Goal: Task Accomplishment & Management: Manage account settings

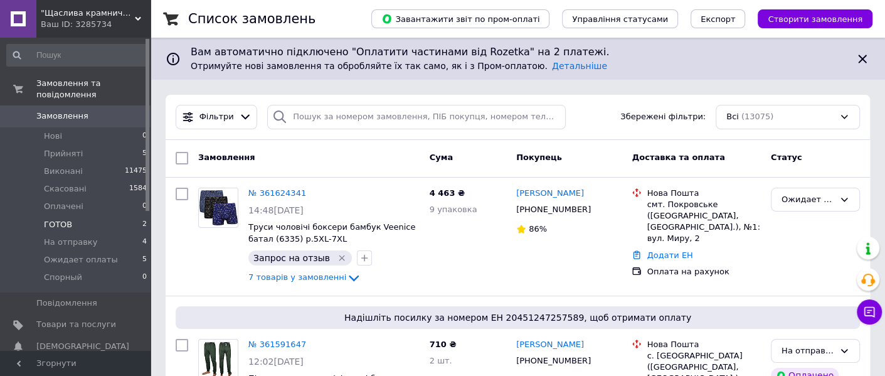
click at [94, 217] on li "ГОТОВ 2" at bounding box center [77, 225] width 154 height 18
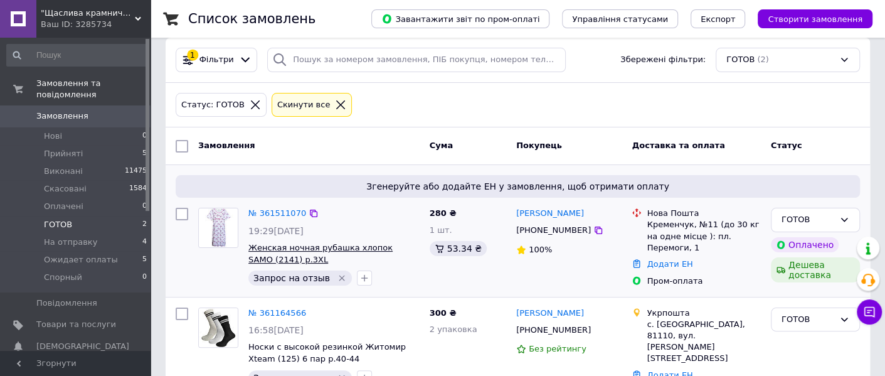
scroll to position [88, 0]
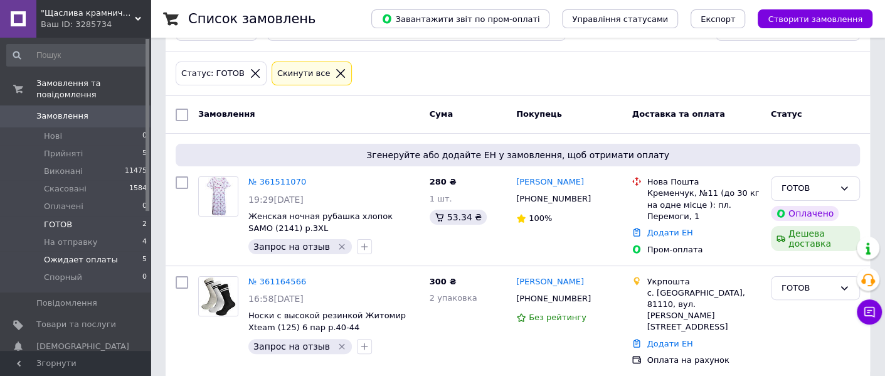
click at [78, 254] on span "Ожидает оплаты" at bounding box center [81, 259] width 74 height 11
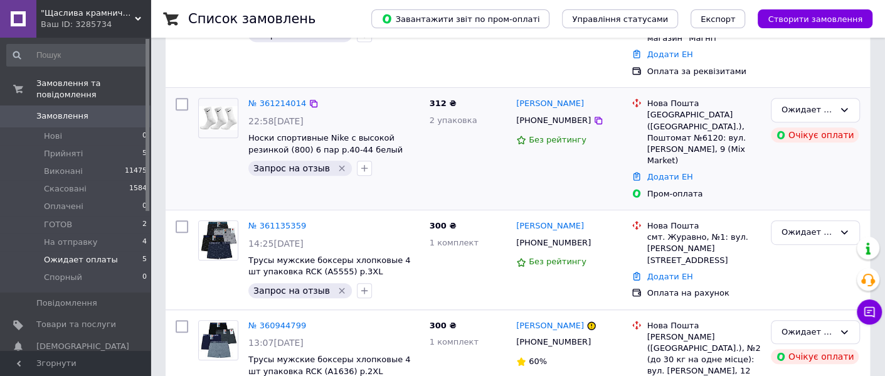
scroll to position [397, 0]
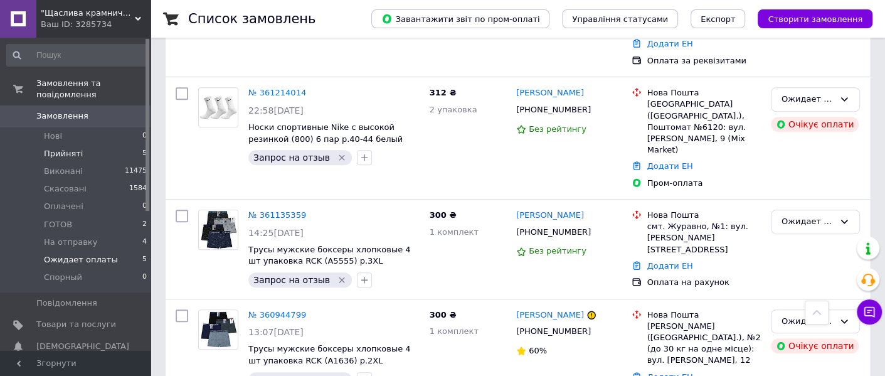
click at [106, 145] on li "Прийняті 5" at bounding box center [77, 154] width 154 height 18
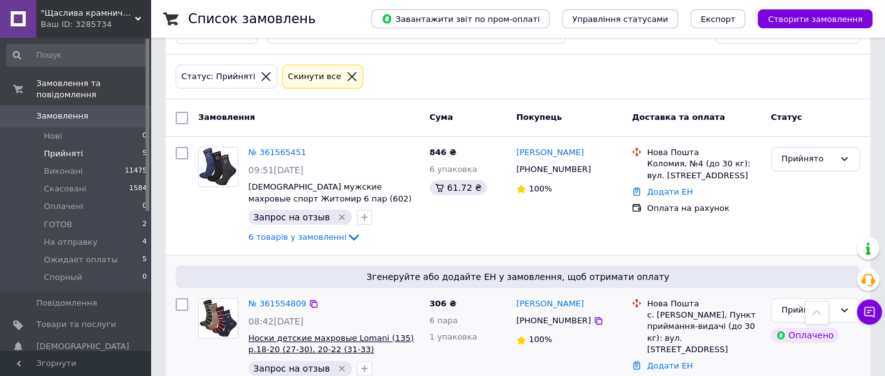
scroll to position [78, 0]
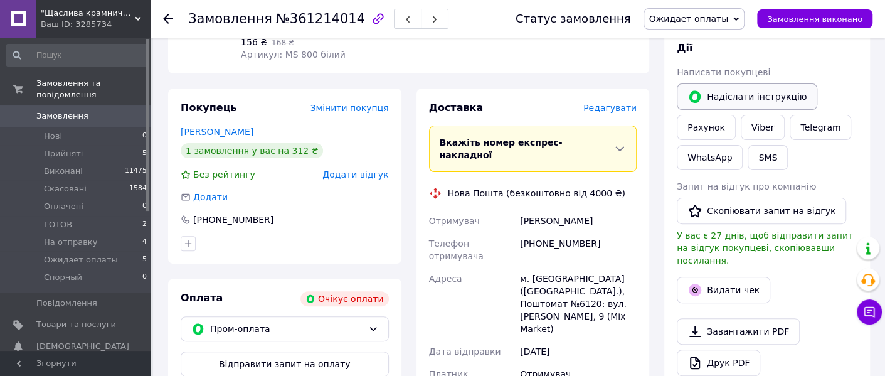
scroll to position [156, 0]
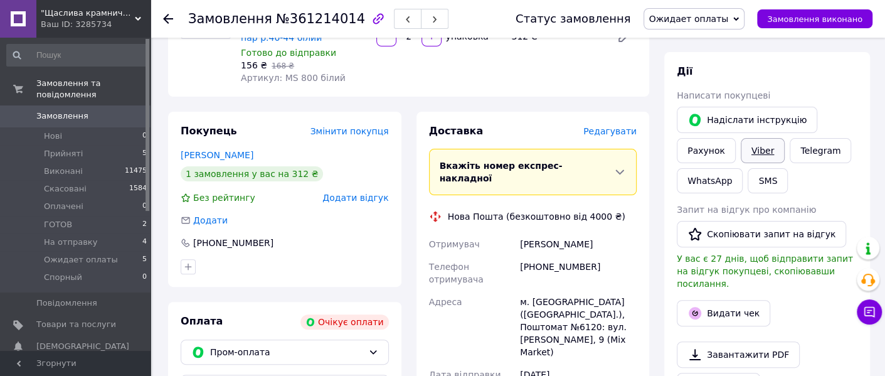
click at [753, 149] on link "Viber" at bounding box center [763, 150] width 44 height 25
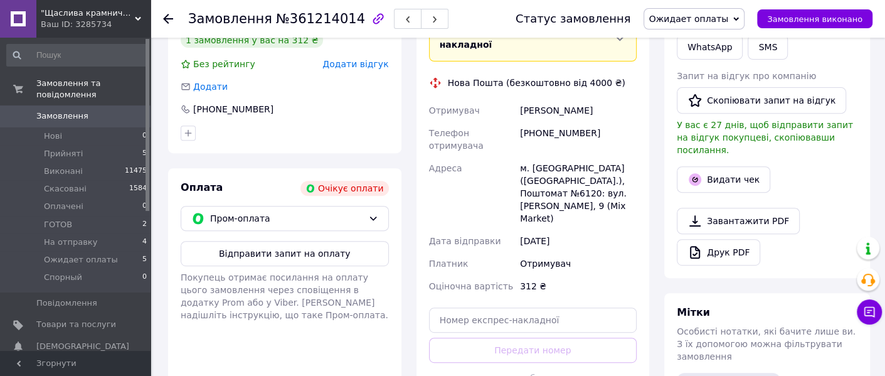
scroll to position [313, 0]
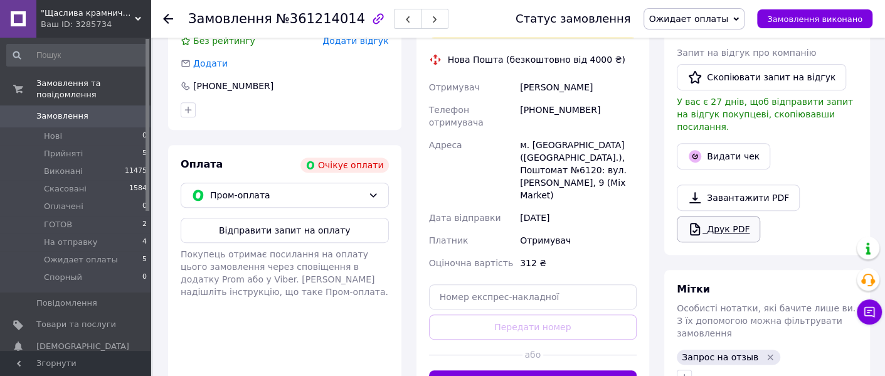
click at [741, 216] on link "Друк PDF" at bounding box center [718, 229] width 83 height 26
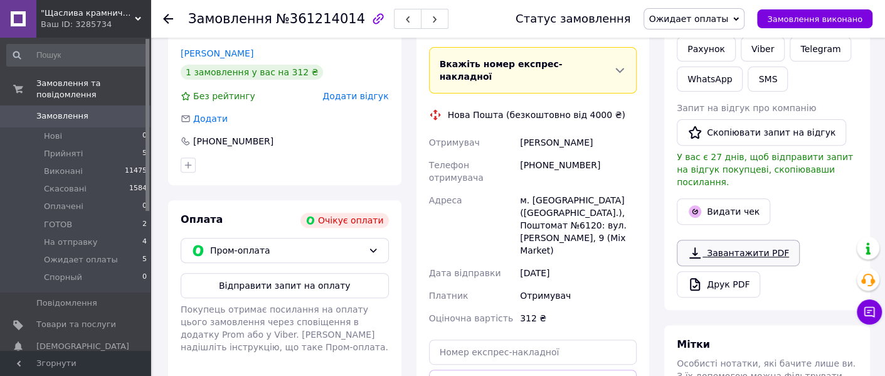
scroll to position [235, 0]
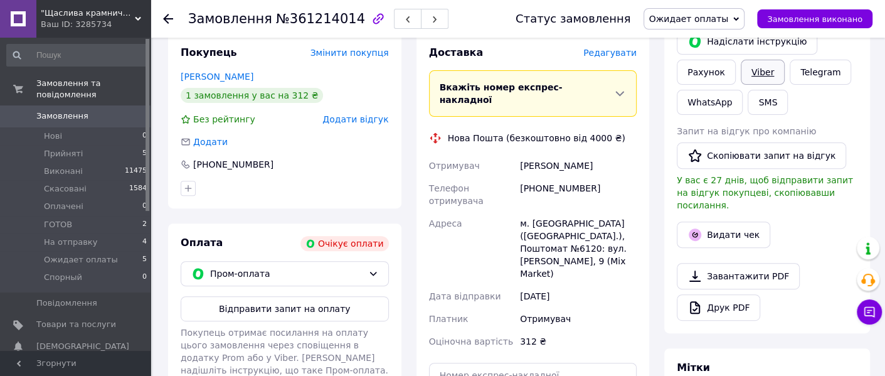
click at [763, 74] on link "Viber" at bounding box center [763, 72] width 44 height 25
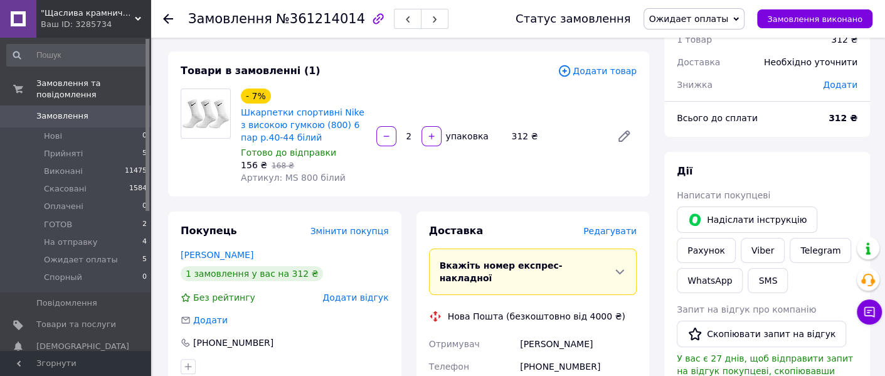
scroll to position [78, 0]
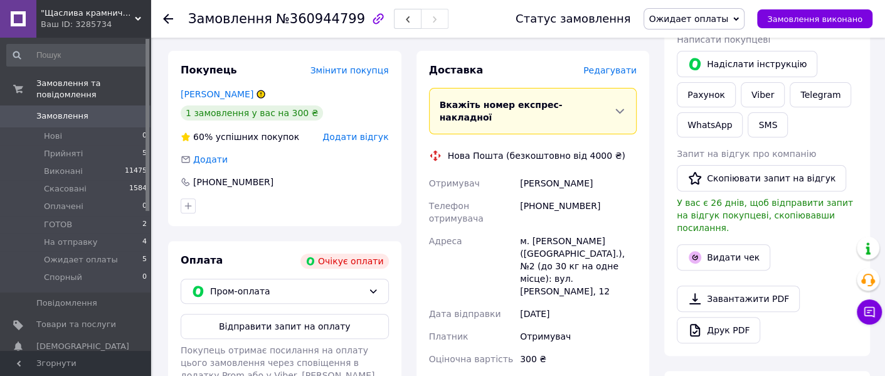
scroll to position [235, 0]
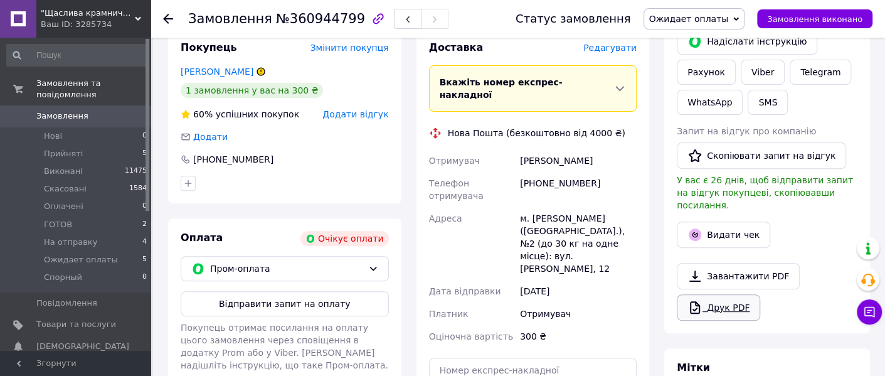
click at [720, 294] on link "Друк PDF" at bounding box center [718, 307] width 83 height 26
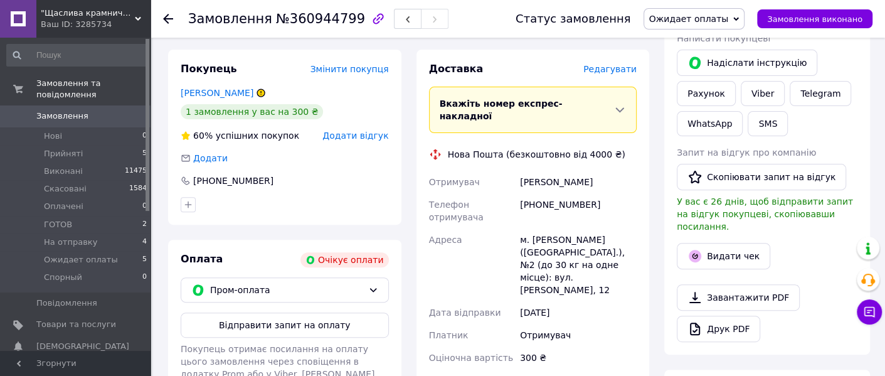
scroll to position [313, 0]
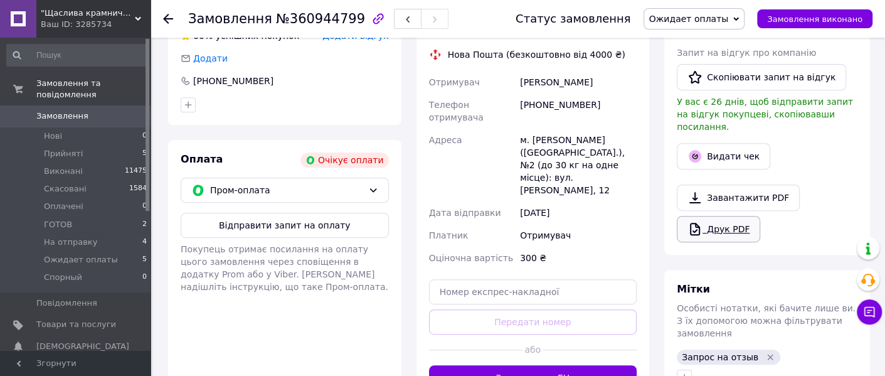
click at [731, 216] on link "Друк PDF" at bounding box center [718, 229] width 83 height 26
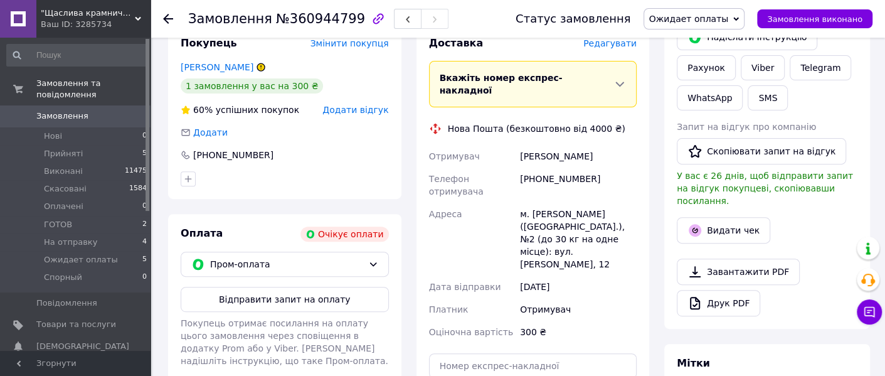
scroll to position [156, 0]
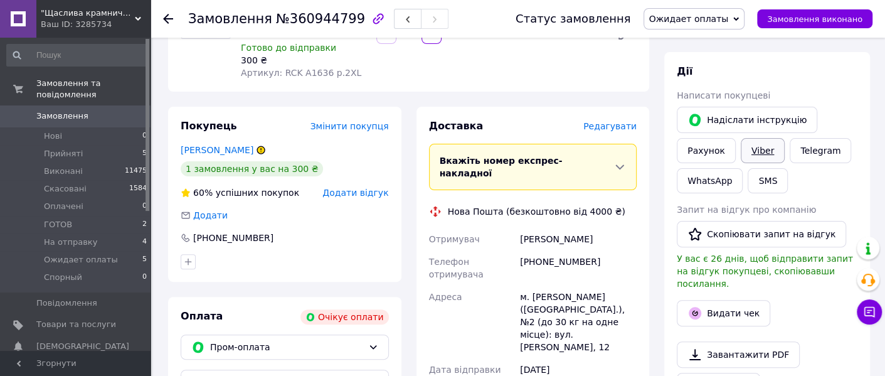
click at [764, 149] on link "Viber" at bounding box center [763, 150] width 44 height 25
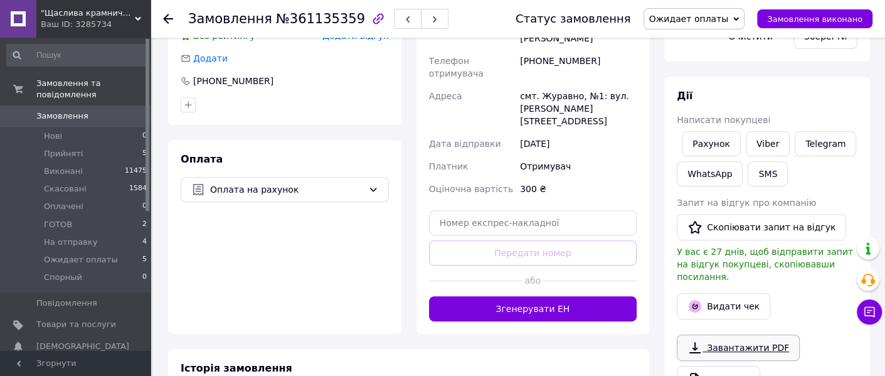
scroll to position [391, 0]
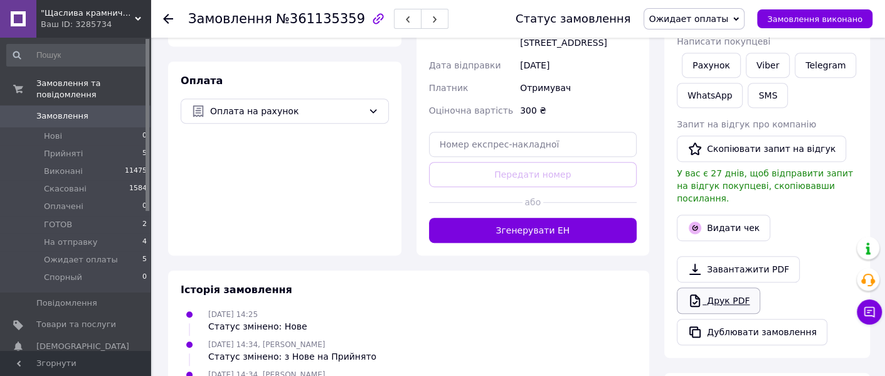
click at [730, 287] on link "Друк PDF" at bounding box center [718, 300] width 83 height 26
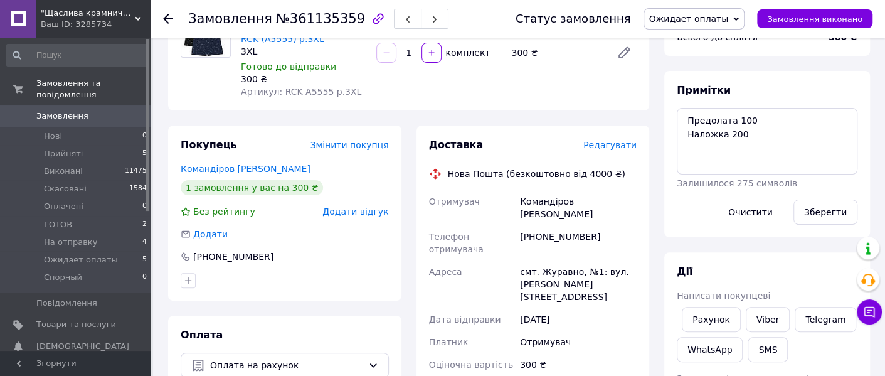
scroll to position [235, 0]
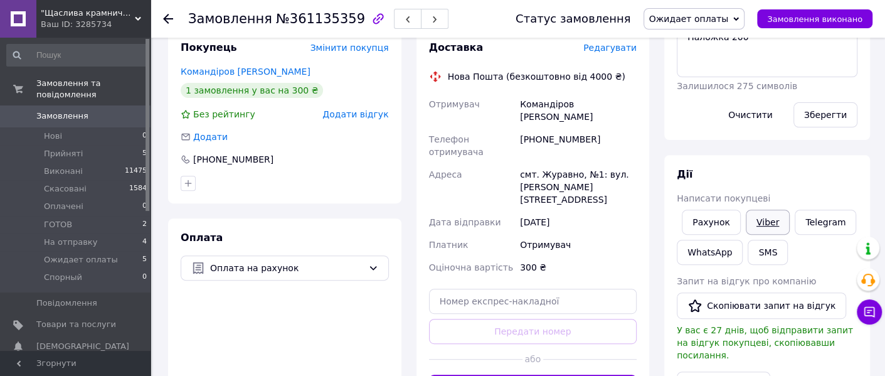
click at [756, 217] on link "Viber" at bounding box center [768, 221] width 44 height 25
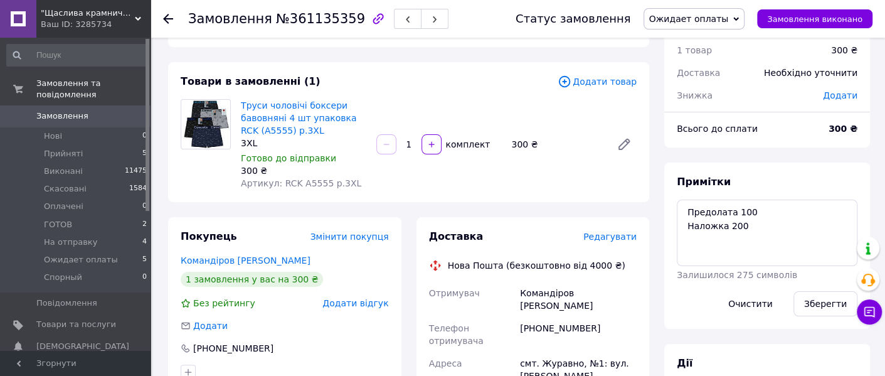
scroll to position [0, 0]
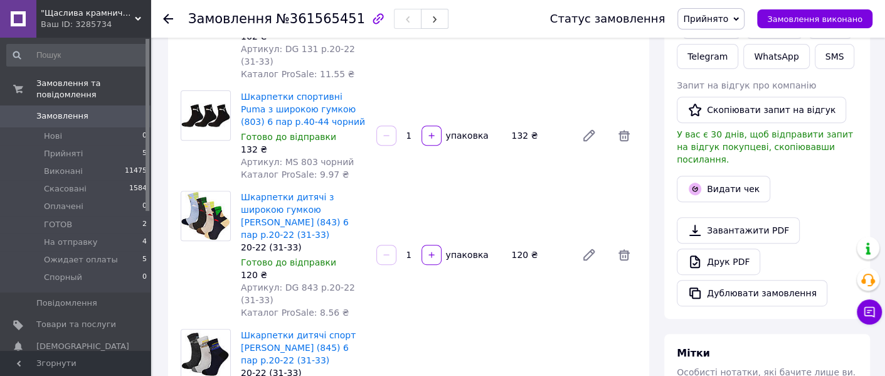
scroll to position [313, 0]
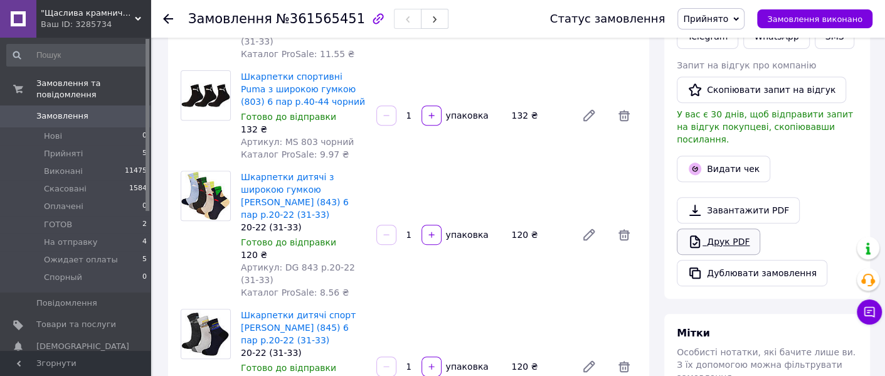
click at [733, 228] on link "Друк PDF" at bounding box center [718, 241] width 83 height 26
click at [709, 197] on link "Завантажити PDF" at bounding box center [738, 210] width 123 height 26
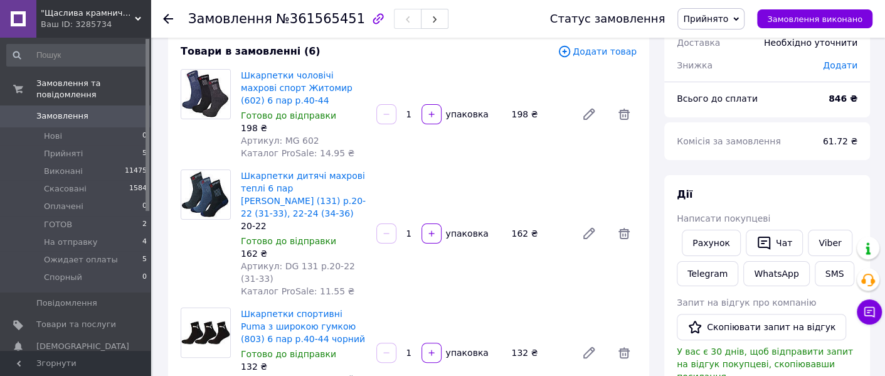
scroll to position [156, 0]
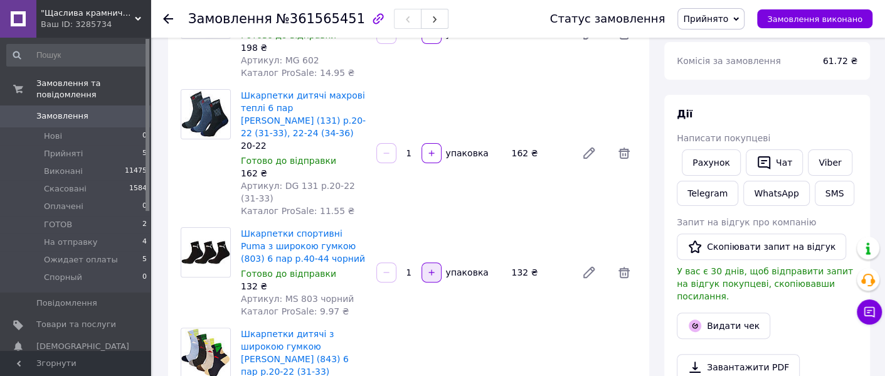
click at [432, 270] on icon "button" at bounding box center [431, 272] width 9 height 9
type input "2"
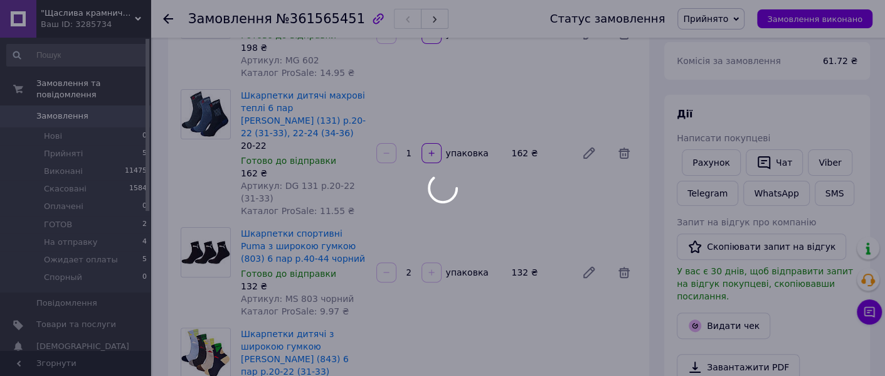
scroll to position [0, 0]
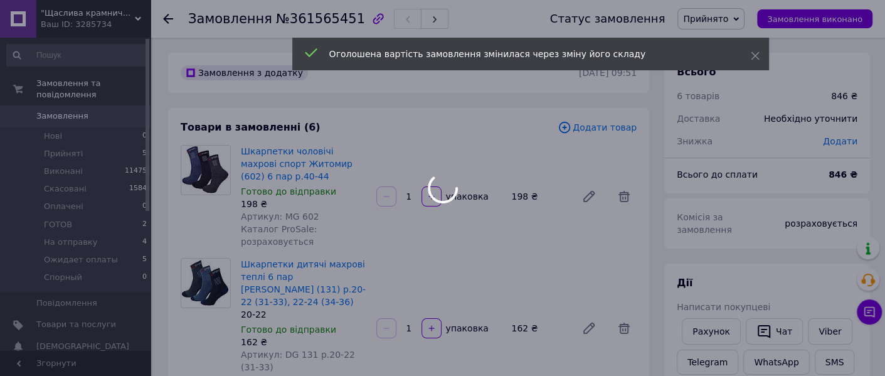
type input "2"
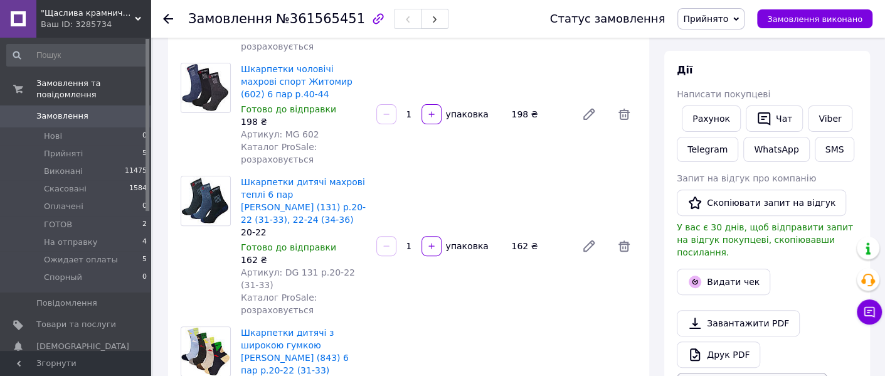
scroll to position [235, 0]
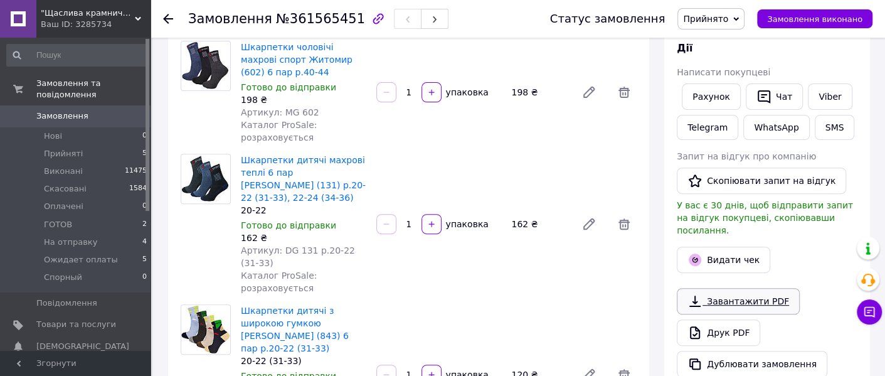
click at [770, 288] on link "Завантажити PDF" at bounding box center [738, 301] width 123 height 26
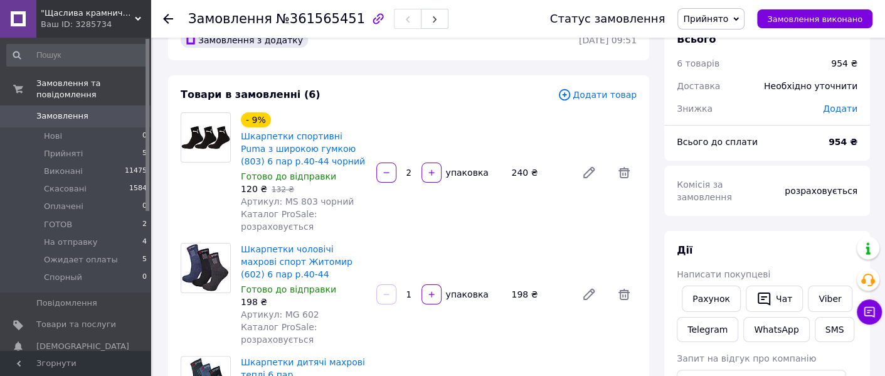
scroll to position [0, 0]
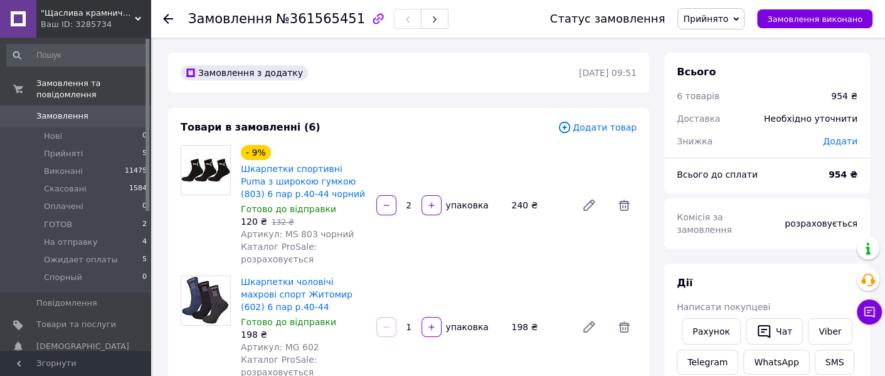
click at [470, 262] on div "- 9% Шкарпетки спортивні Puma з широкою гумкою (803) 6 пар р.40-44 чорний Готов…" at bounding box center [439, 204] width 406 height 125
click at [724, 24] on span "Прийнято" at bounding box center [710, 18] width 67 height 21
click at [718, 140] on li "Ожидает оплаты" at bounding box center [721, 138] width 87 height 19
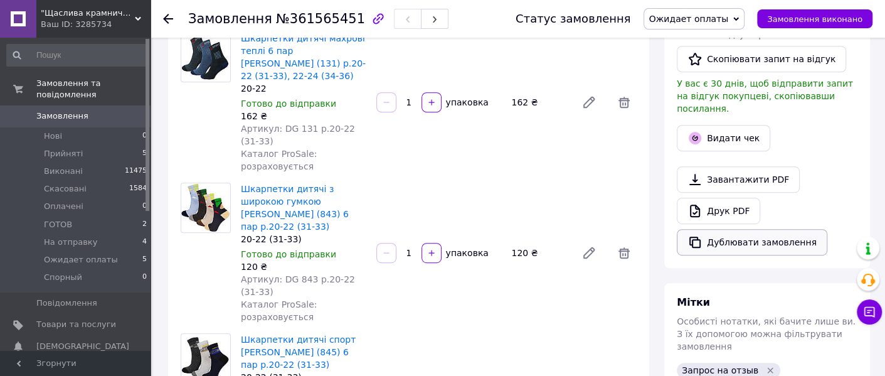
scroll to position [391, 0]
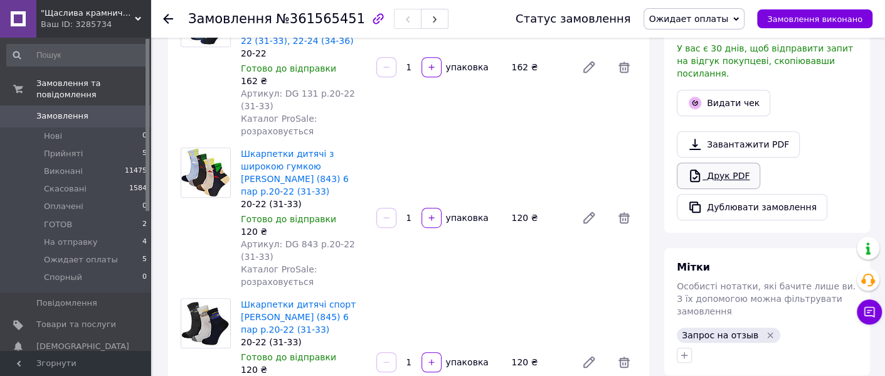
click at [722, 162] on link "Друк PDF" at bounding box center [718, 175] width 83 height 26
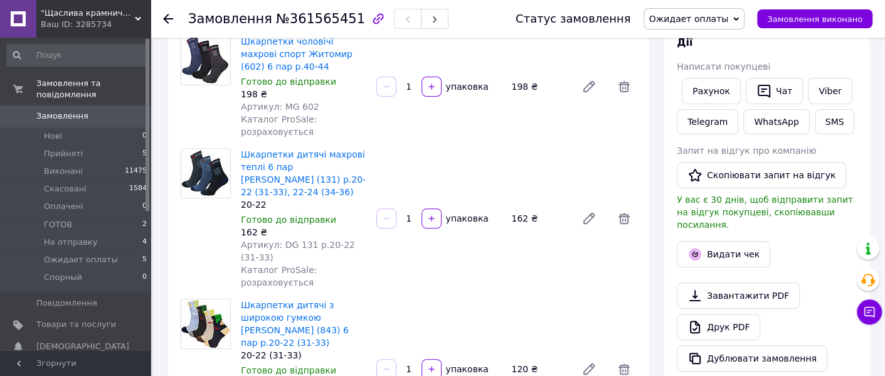
scroll to position [235, 0]
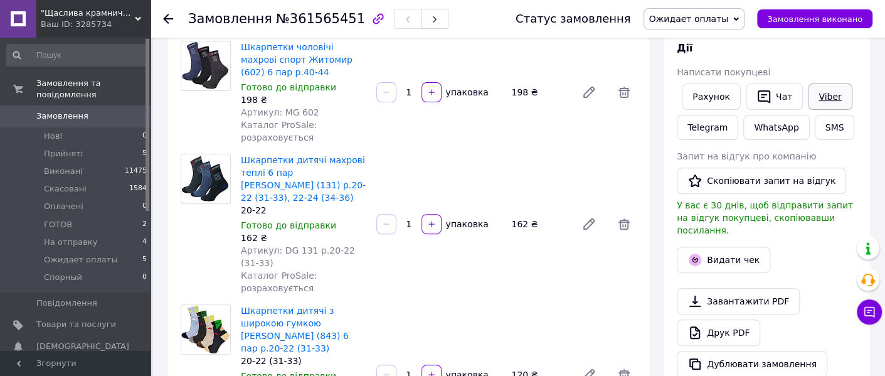
click at [810, 85] on link "Viber" at bounding box center [830, 96] width 44 height 26
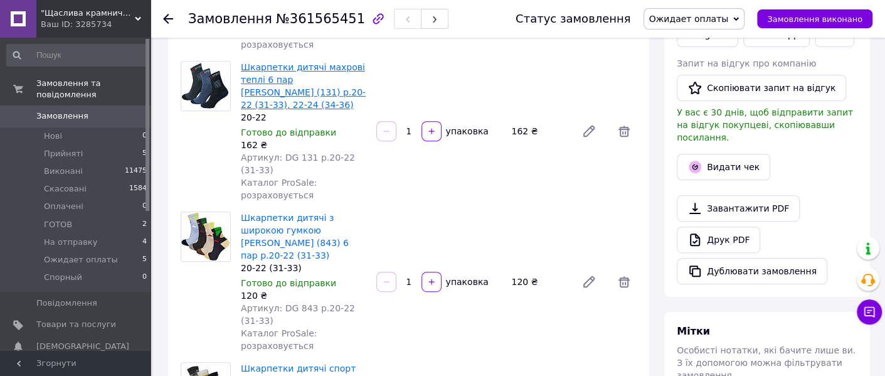
scroll to position [470, 0]
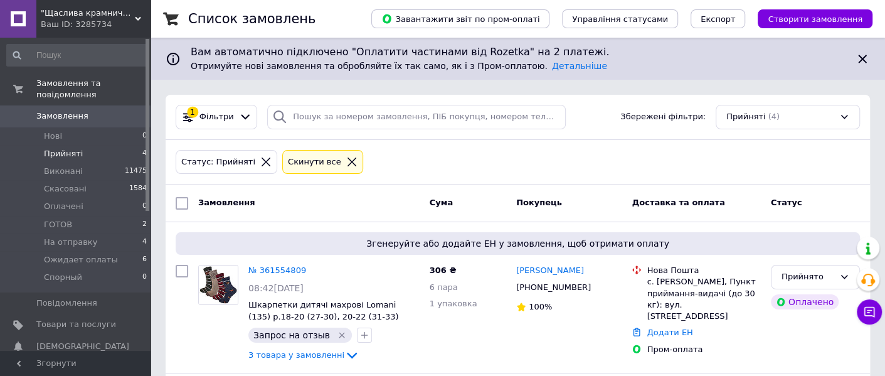
scroll to position [78, 0]
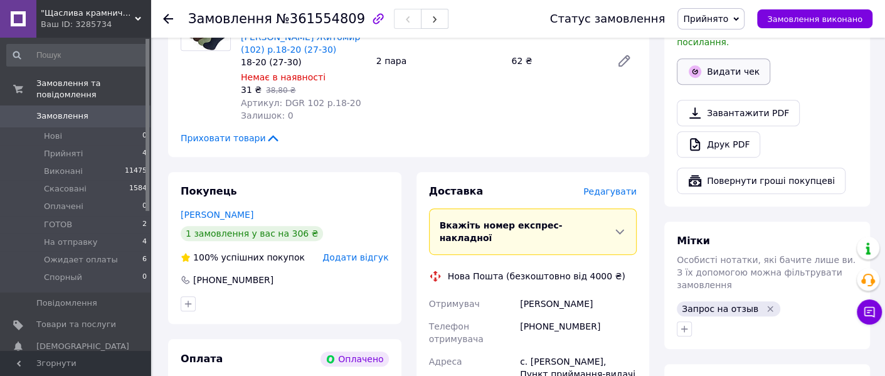
scroll to position [391, 0]
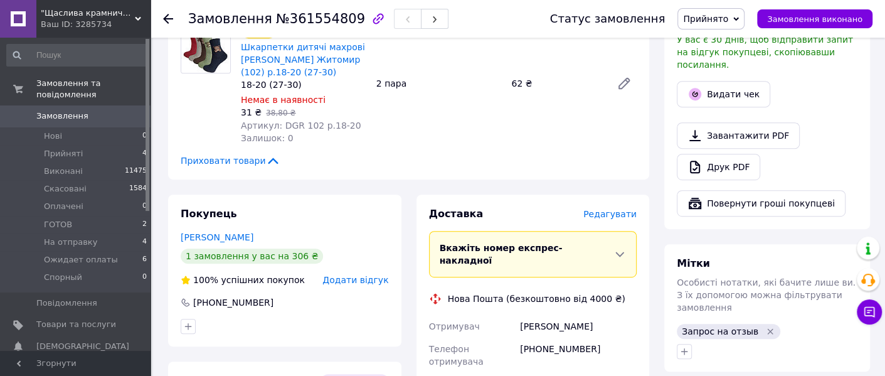
drag, startPoint x: 711, startPoint y: 126, endPoint x: 705, endPoint y: 130, distance: 7.7
click at [711, 127] on link "Завантажити PDF" at bounding box center [738, 135] width 123 height 26
click at [699, 161] on icon at bounding box center [695, 167] width 10 height 13
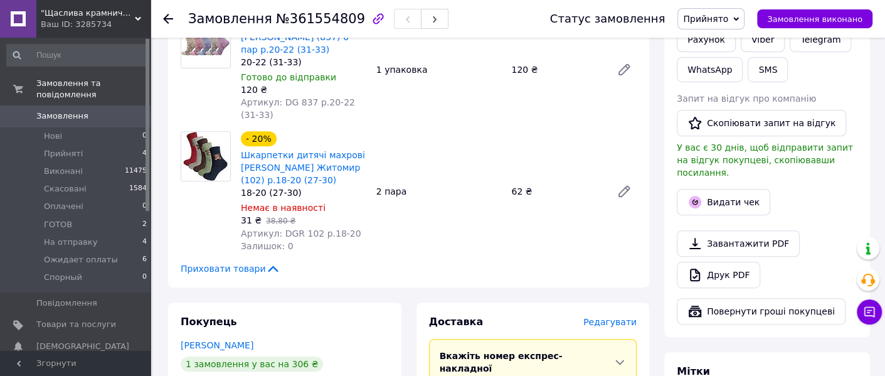
scroll to position [235, 0]
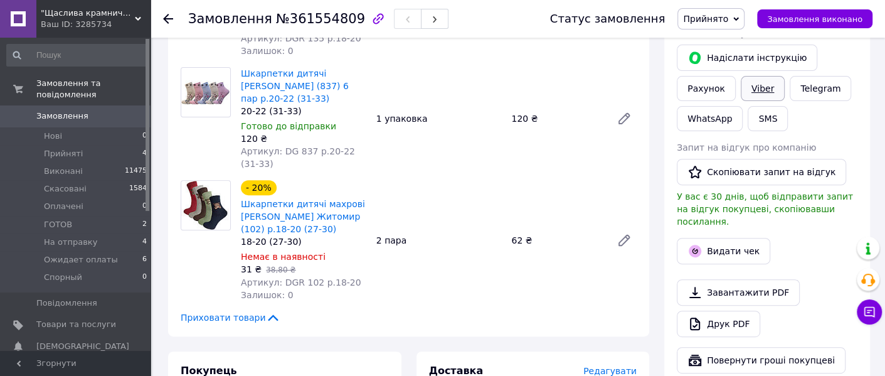
click at [751, 87] on link "Viber" at bounding box center [763, 88] width 44 height 25
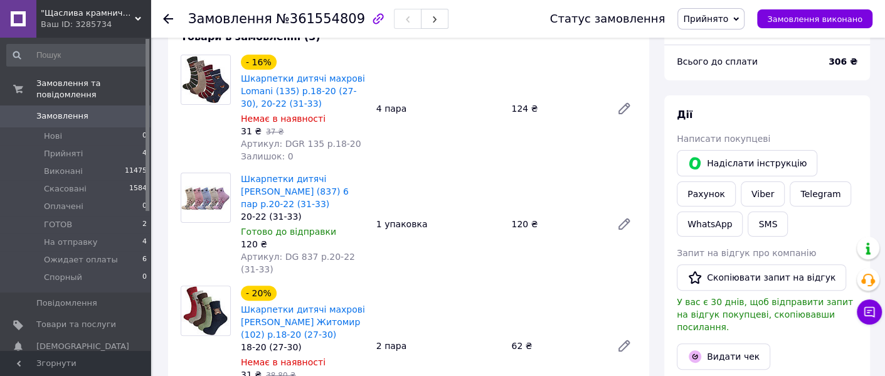
scroll to position [156, 0]
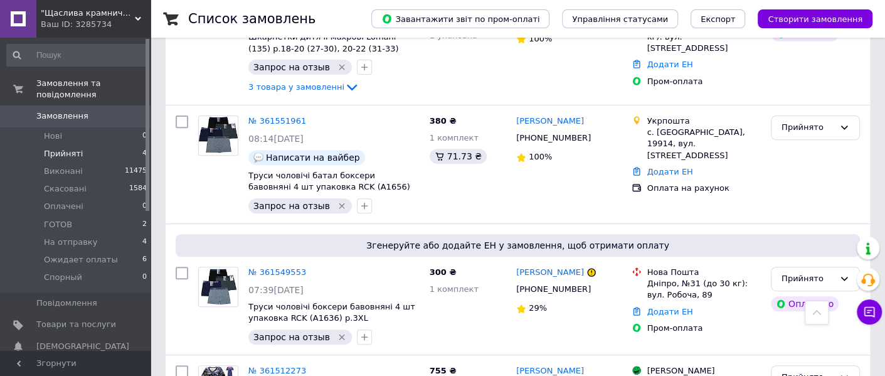
scroll to position [378, 0]
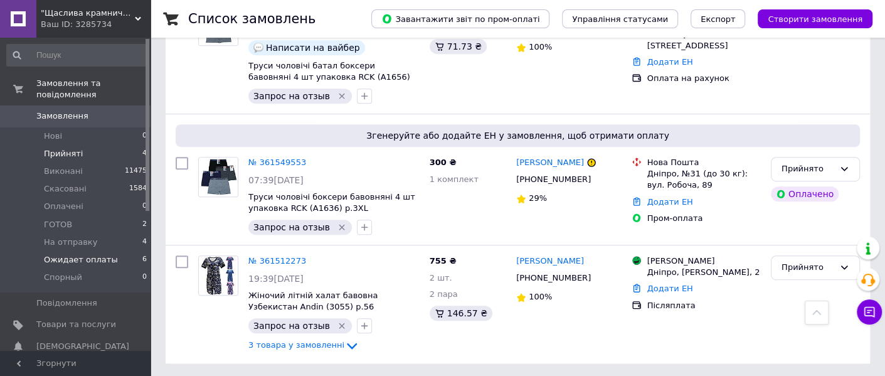
click at [82, 254] on span "Ожидает оплаты" at bounding box center [81, 259] width 74 height 11
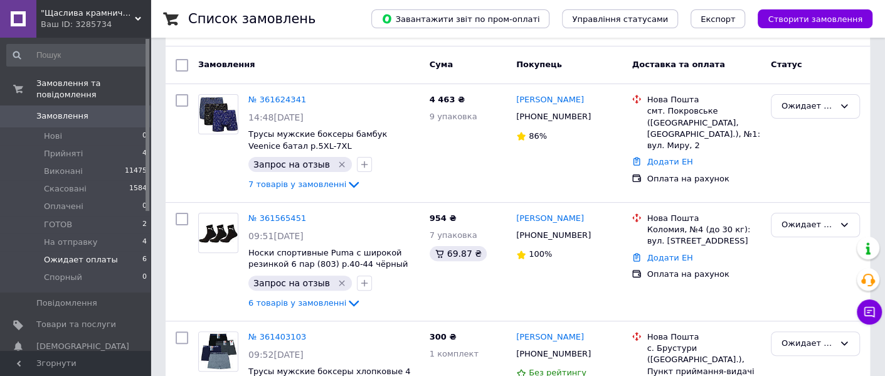
scroll to position [156, 0]
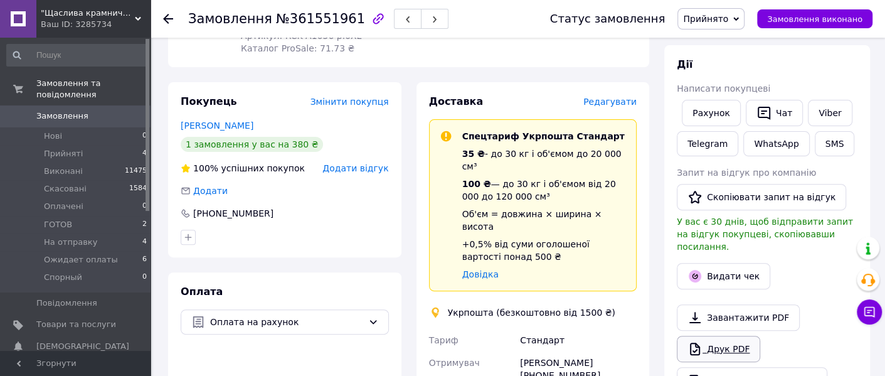
scroll to position [235, 0]
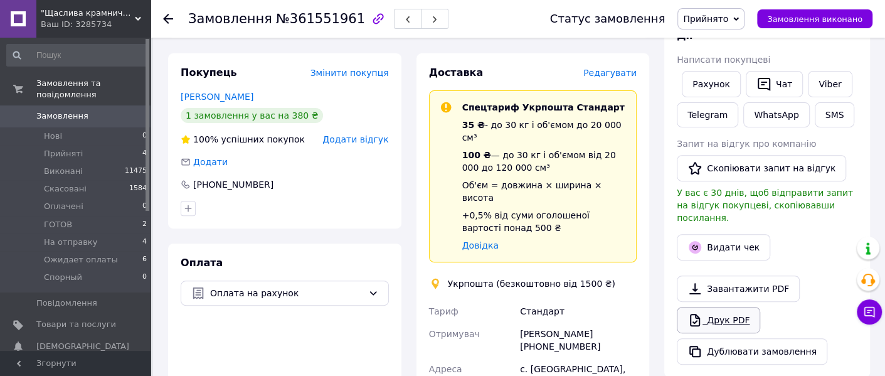
click at [716, 307] on link "Друк PDF" at bounding box center [718, 320] width 83 height 26
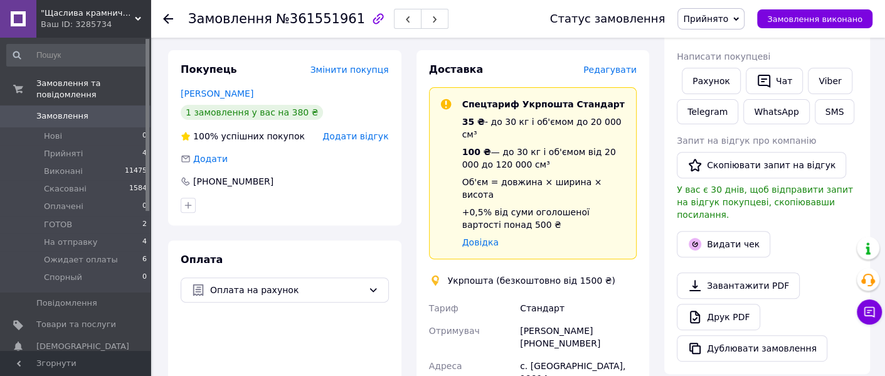
scroll to position [156, 0]
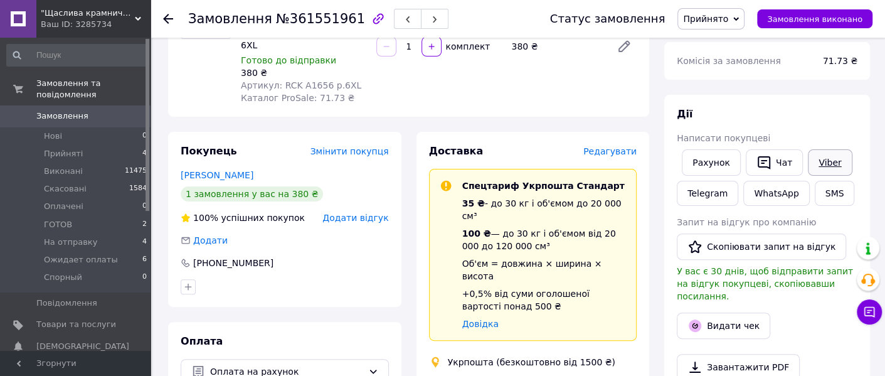
click at [818, 162] on link "Viber" at bounding box center [830, 162] width 44 height 26
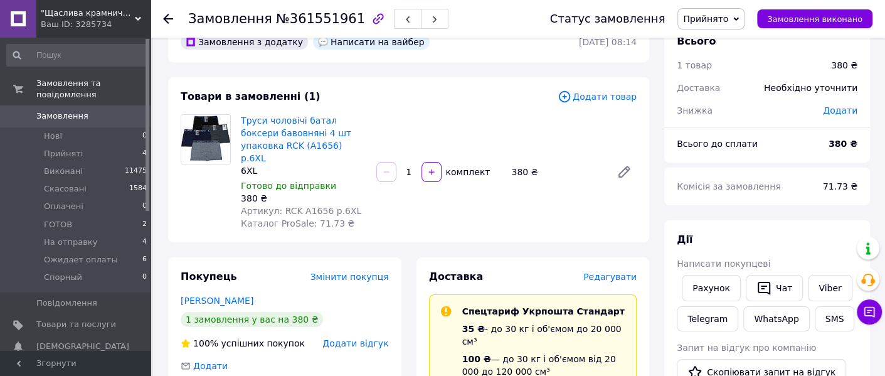
scroll to position [0, 0]
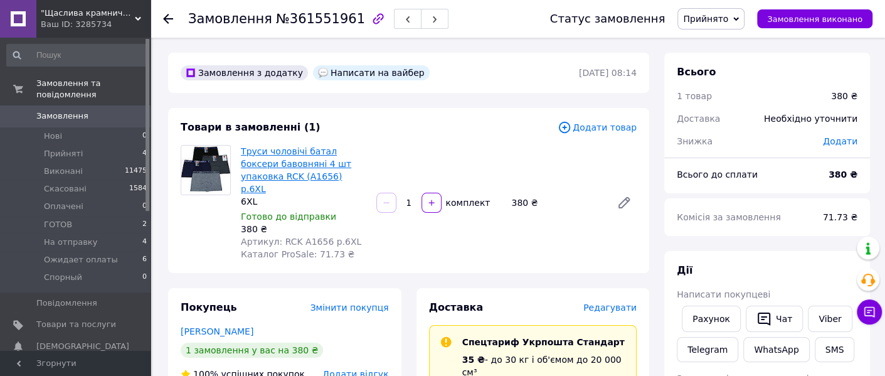
click at [315, 161] on link "Труси чоловічі батал боксери бавовняні 4 шт упаковка RCK (A1656) р.6XL" at bounding box center [296, 170] width 110 height 48
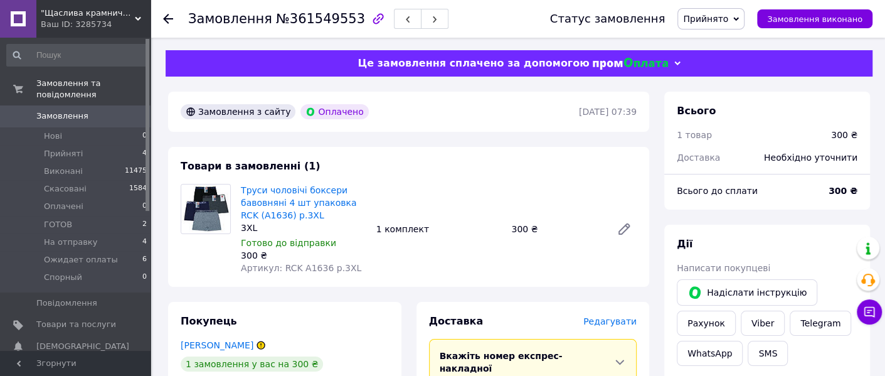
scroll to position [156, 0]
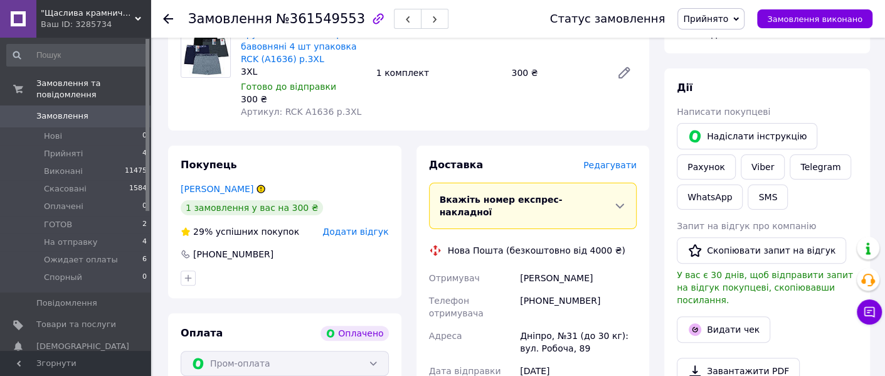
click at [712, 23] on span "Прийнято" at bounding box center [705, 19] width 45 height 10
click at [728, 103] on li "ГОТОВ" at bounding box center [721, 100] width 87 height 19
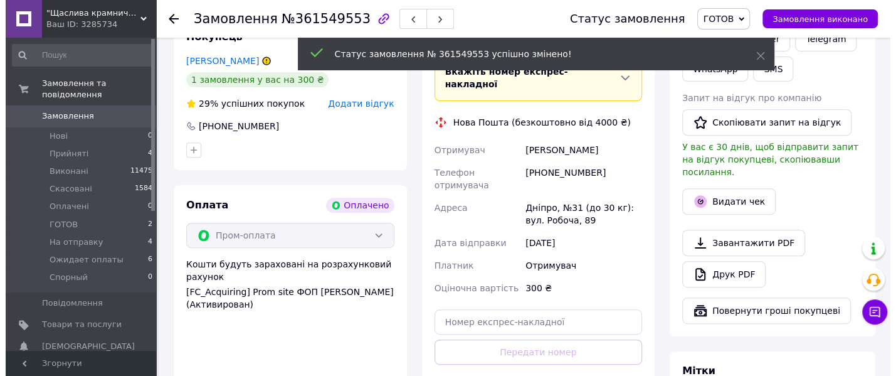
scroll to position [235, 0]
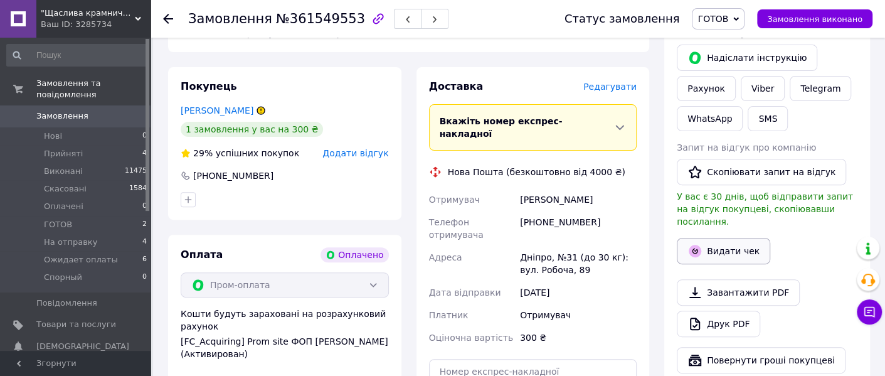
click at [720, 238] on button "Видати чек" at bounding box center [723, 251] width 93 height 26
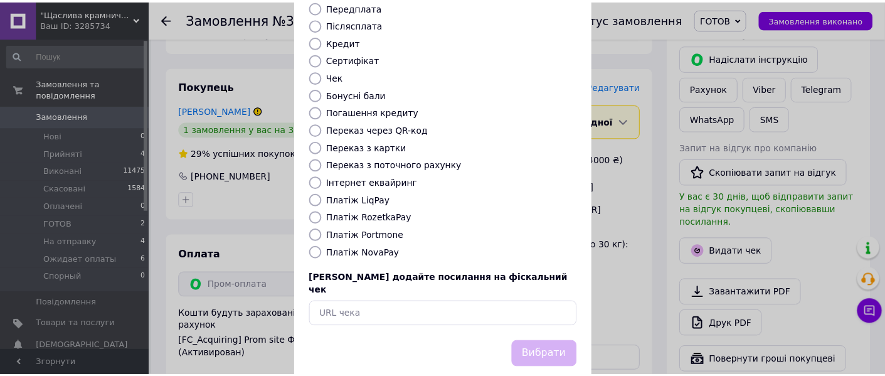
scroll to position [162, 0]
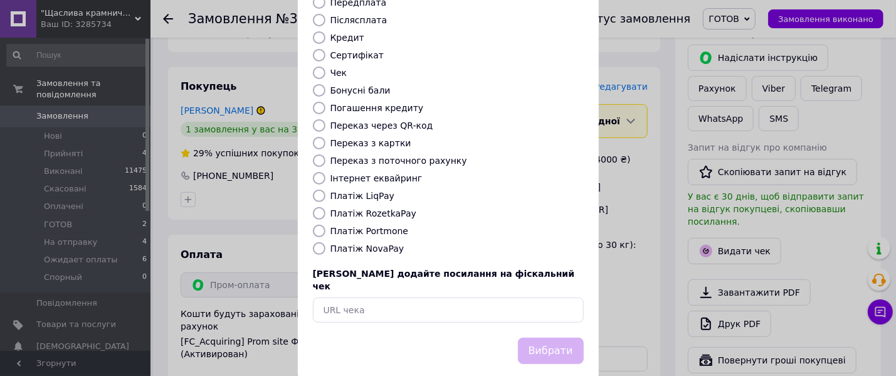
click at [391, 208] on label "Платіж RozetkaPay" at bounding box center [374, 213] width 86 height 10
click at [326, 207] on input "Платіж RozetkaPay" at bounding box center [319, 213] width 13 height 13
radio input "true"
click at [561, 337] on button "Вибрати" at bounding box center [551, 350] width 66 height 27
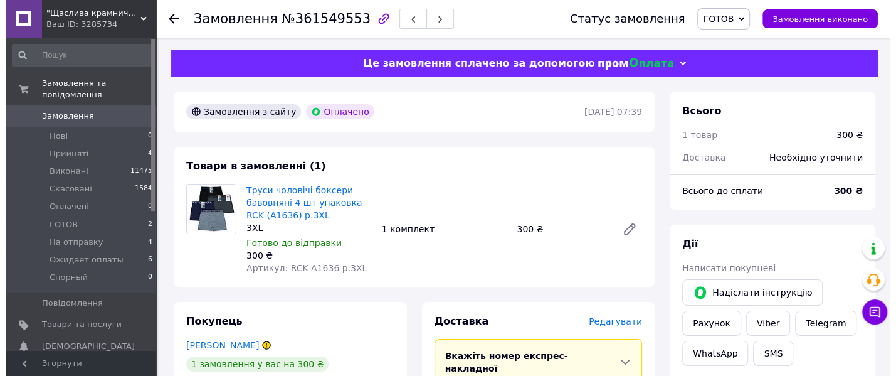
scroll to position [156, 0]
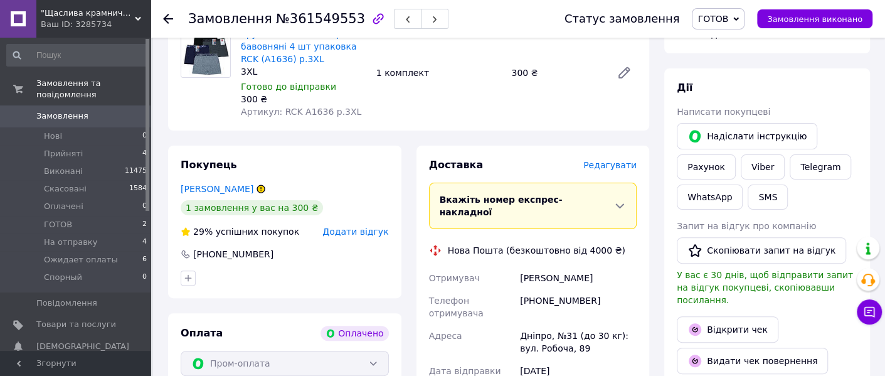
click at [618, 161] on span "Редагувати" at bounding box center [609, 165] width 53 height 10
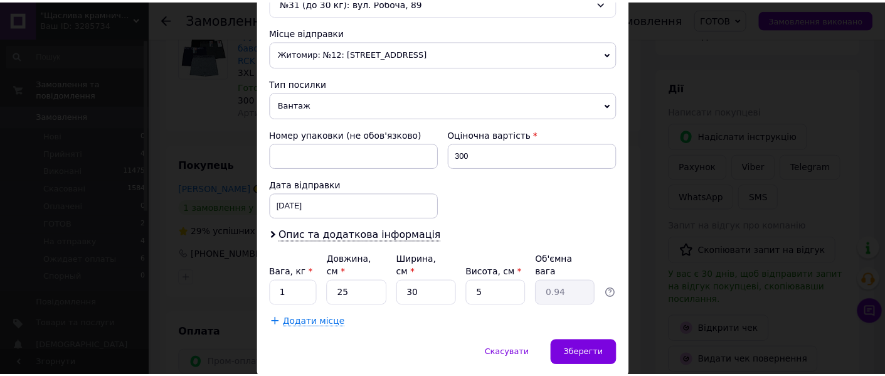
scroll to position [453, 0]
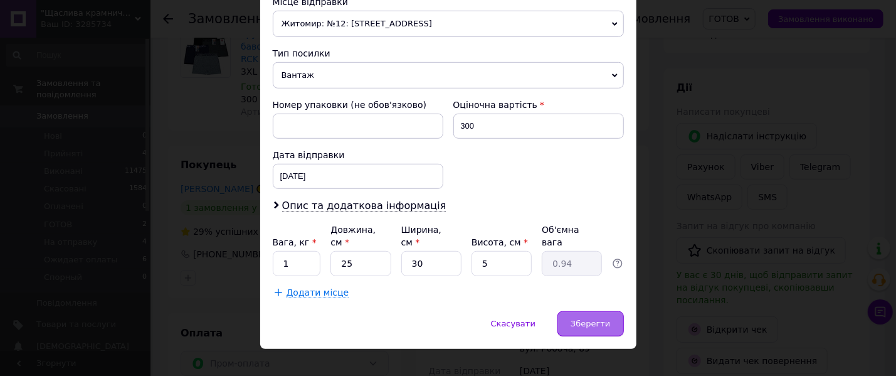
click at [587, 311] on div "Зберегти" at bounding box center [591, 323] width 66 height 25
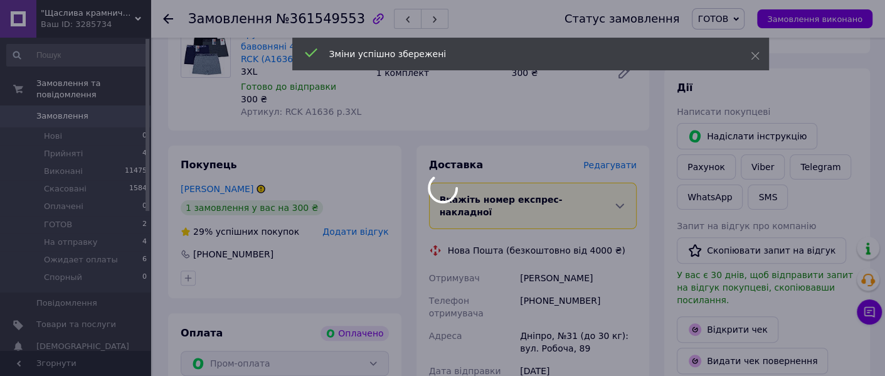
scroll to position [391, 0]
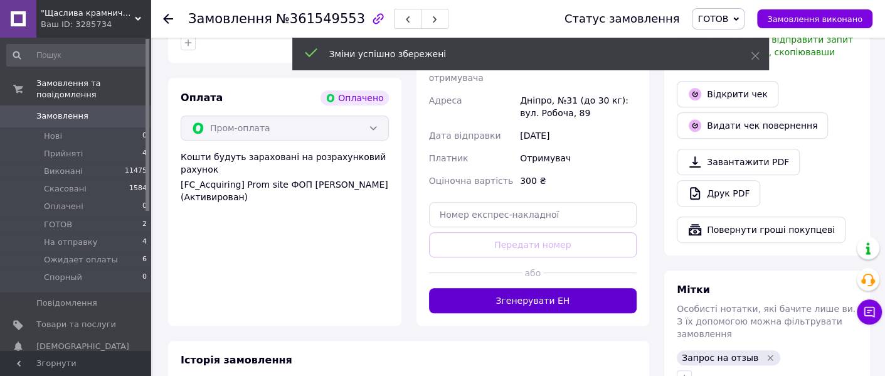
click at [549, 288] on button "Згенерувати ЕН" at bounding box center [533, 300] width 208 height 25
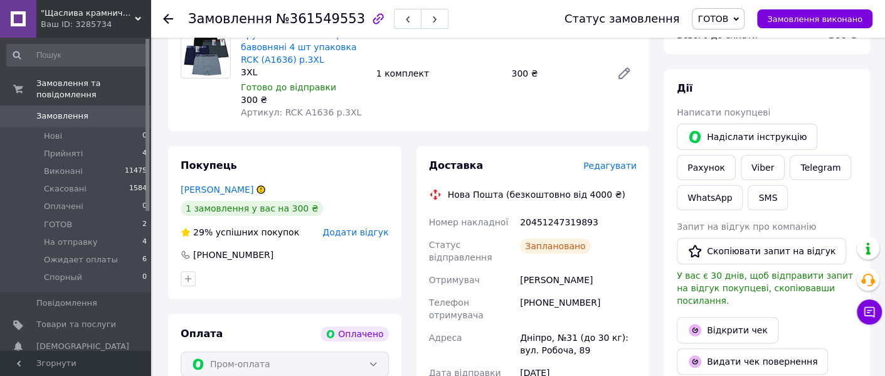
scroll to position [235, 0]
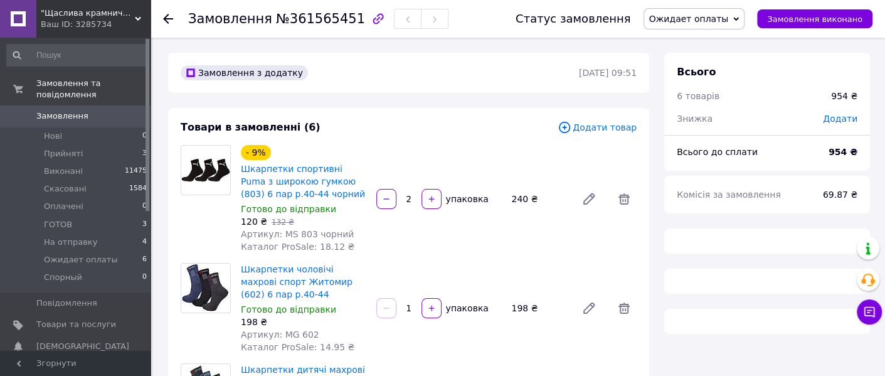
click at [703, 21] on span "Ожидает оплаты" at bounding box center [689, 19] width 80 height 10
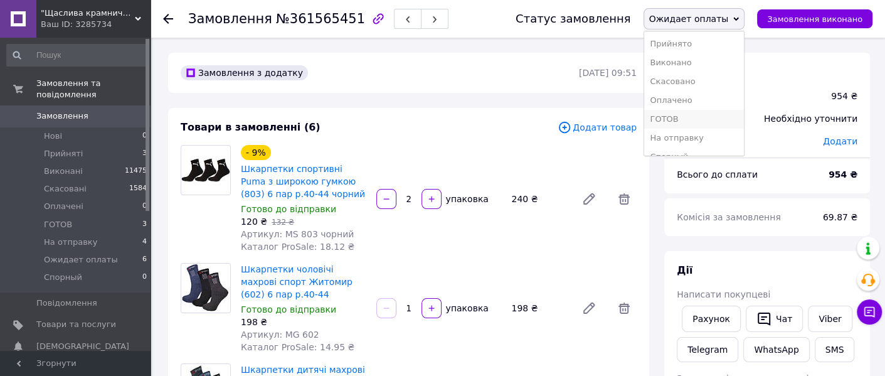
click at [693, 122] on li "ГОТОВ" at bounding box center [694, 119] width 100 height 19
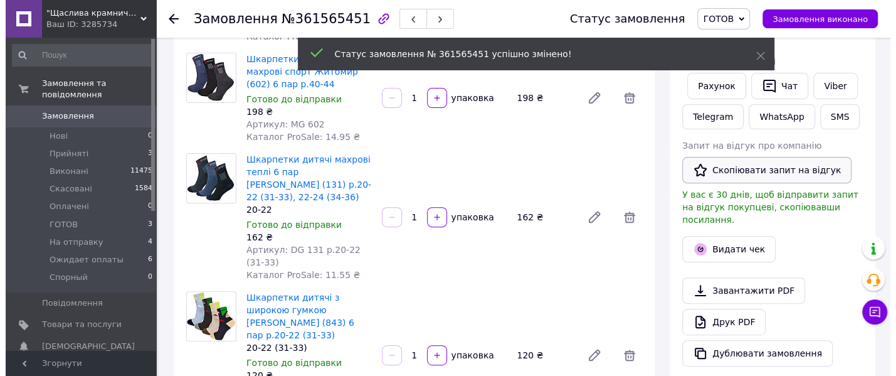
scroll to position [235, 0]
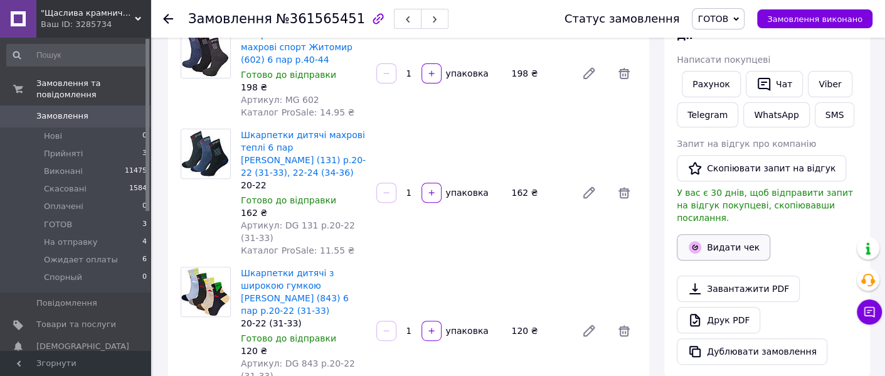
click at [731, 236] on button "Видати чек" at bounding box center [723, 247] width 93 height 26
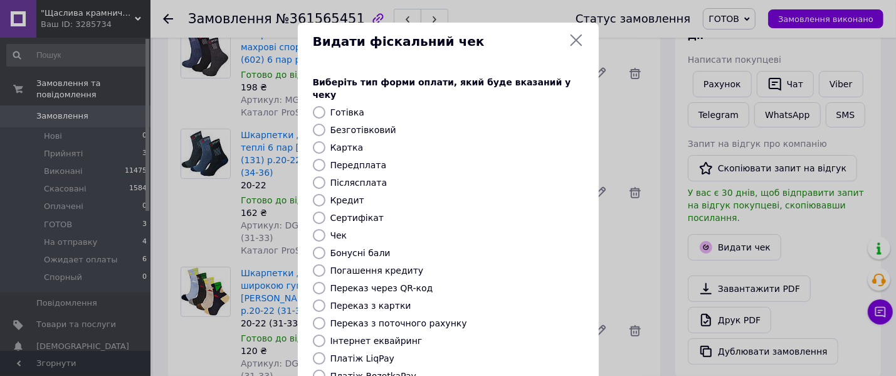
click at [367, 125] on label "Безготівковий" at bounding box center [364, 130] width 66 height 10
click at [326, 124] on input "Безготівковий" at bounding box center [319, 130] width 13 height 13
radio input "true"
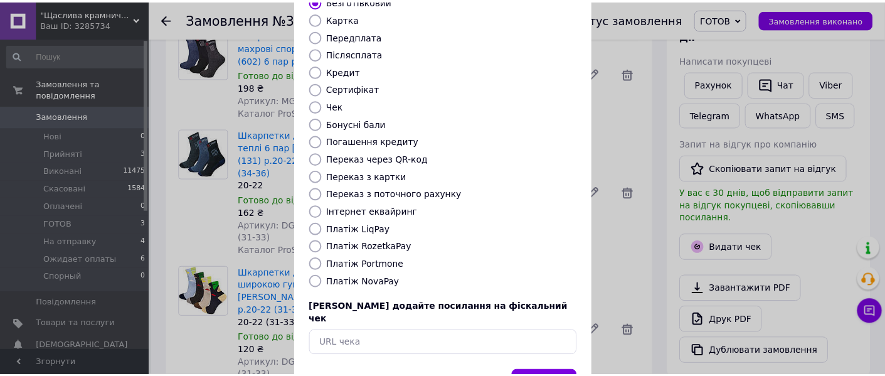
scroll to position [162, 0]
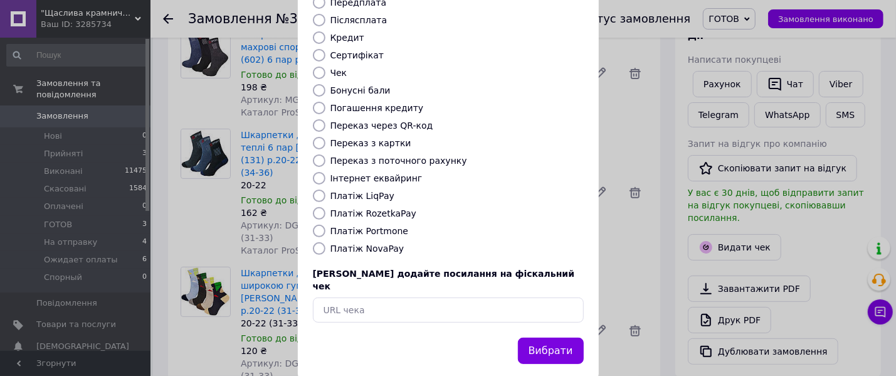
drag, startPoint x: 538, startPoint y: 321, endPoint x: 588, endPoint y: 317, distance: 50.9
click at [538, 337] on button "Вибрати" at bounding box center [551, 350] width 66 height 27
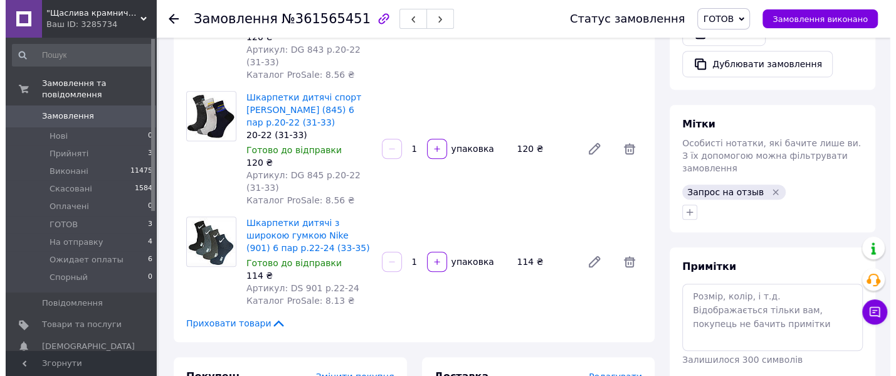
scroll to position [627, 0]
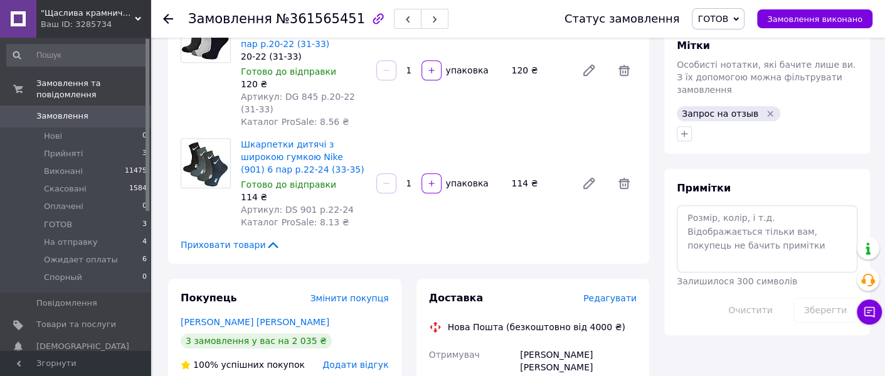
click at [603, 293] on span "Редагувати" at bounding box center [609, 298] width 53 height 10
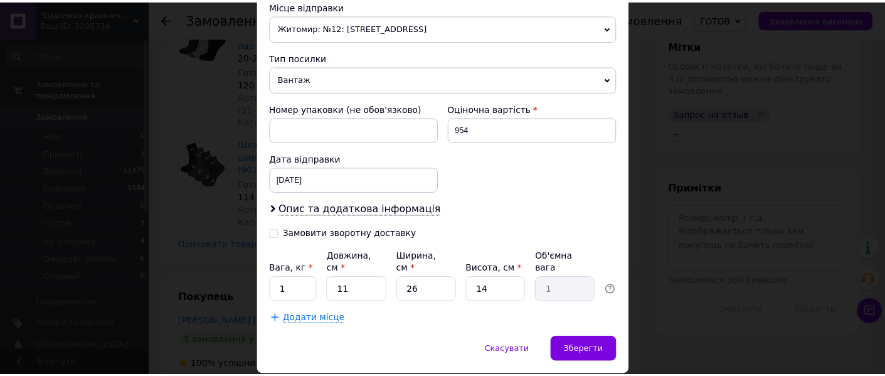
scroll to position [470, 0]
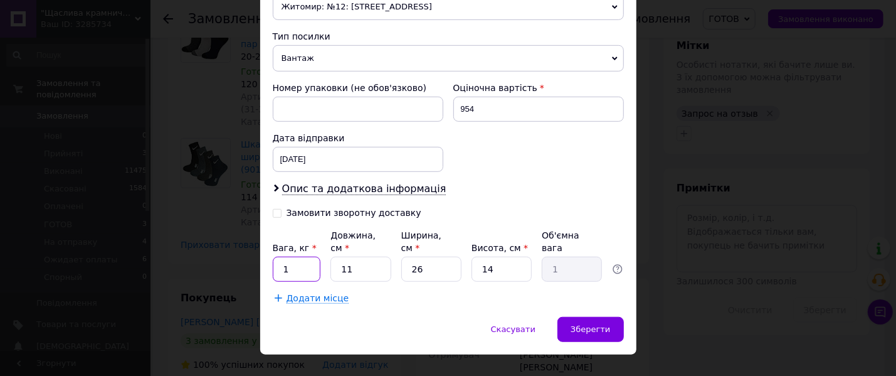
drag, startPoint x: 299, startPoint y: 256, endPoint x: 277, endPoint y: 253, distance: 22.2
click at [277, 257] on input "1" at bounding box center [297, 269] width 48 height 25
type input "4"
type input "0.36"
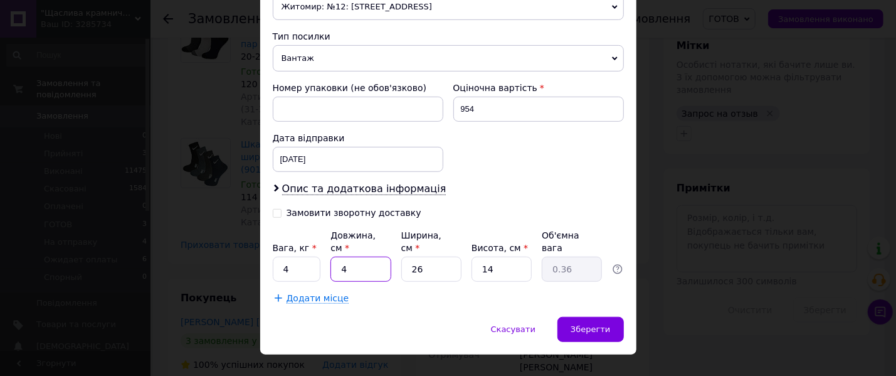
type input "45"
type input "4.1"
type input "45"
type input "8"
type input "1.26"
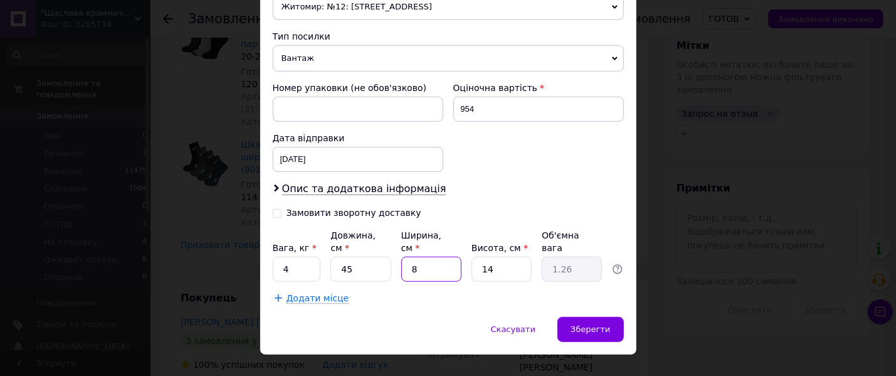
type input "8"
type input "4"
type input "0.36"
type input "43"
type input "3.87"
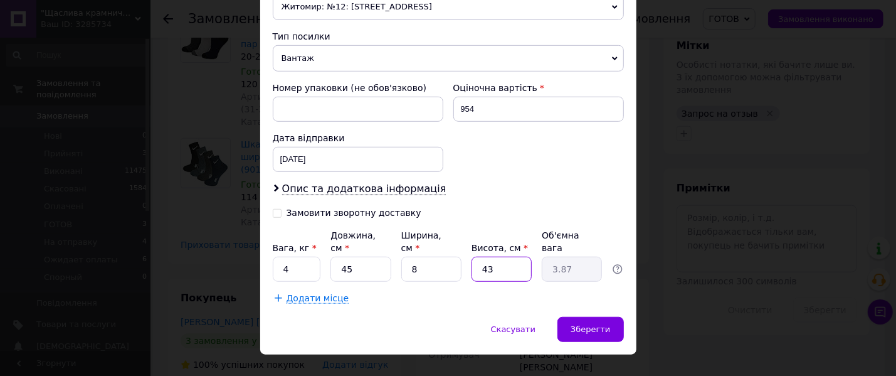
type input "43"
click at [604, 324] on span "Зберегти" at bounding box center [591, 328] width 40 height 9
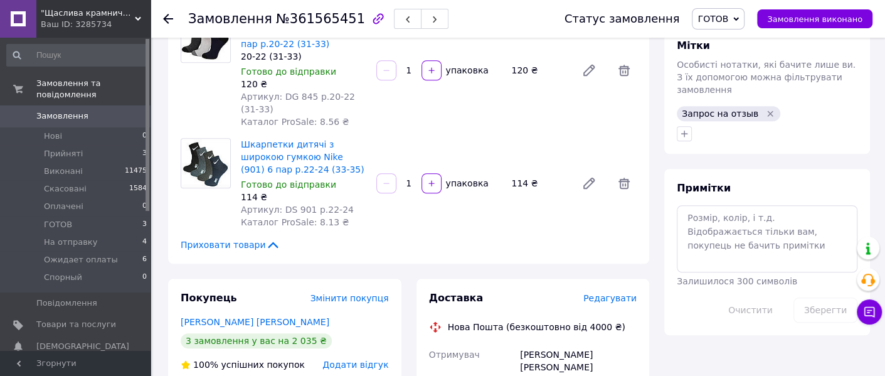
click at [517, 238] on div "Приховати товари" at bounding box center [409, 244] width 456 height 13
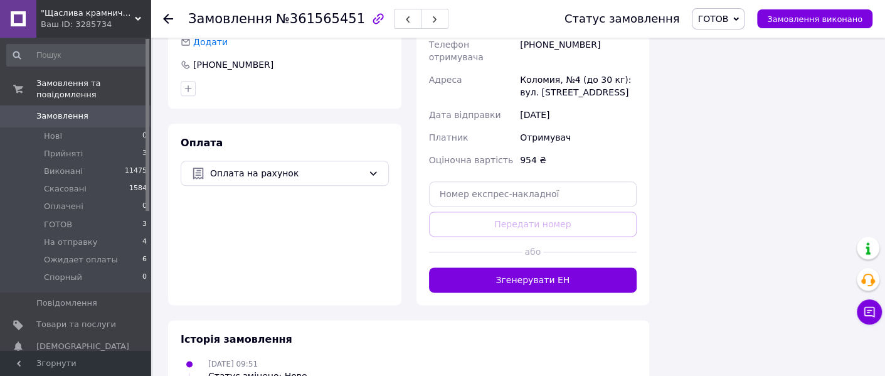
scroll to position [1019, 0]
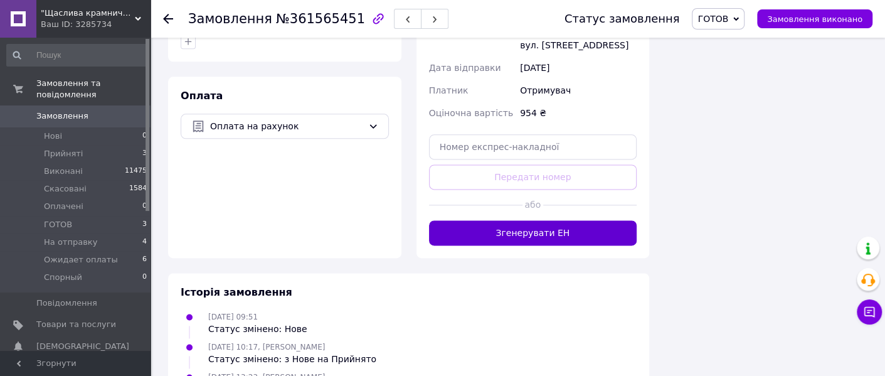
click at [588, 220] on button "Згенерувати ЕН" at bounding box center [533, 232] width 208 height 25
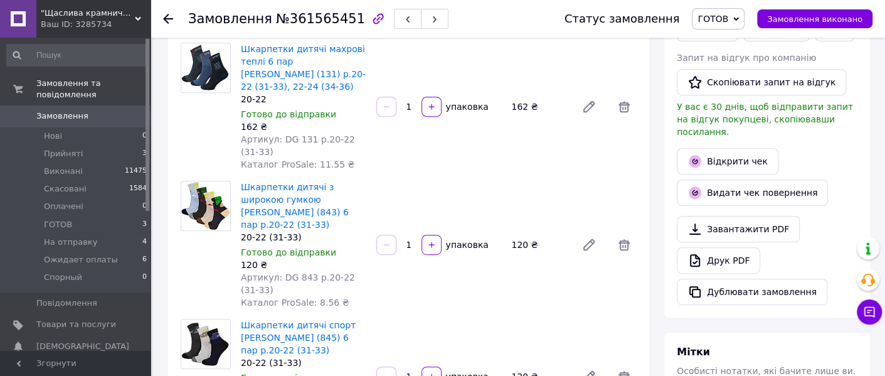
scroll to position [313, 0]
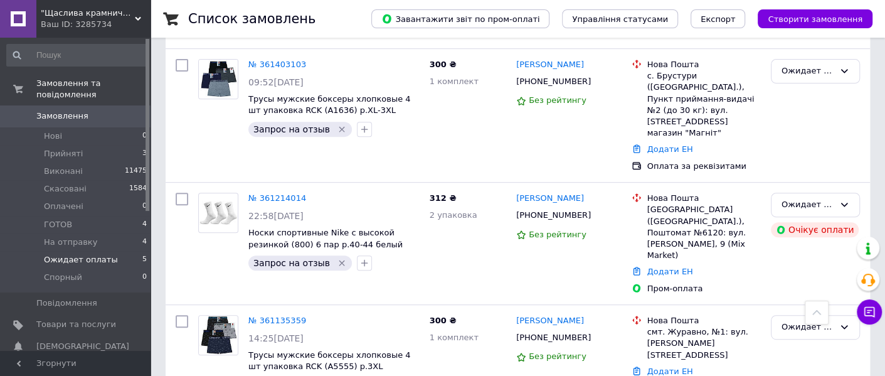
scroll to position [313, 0]
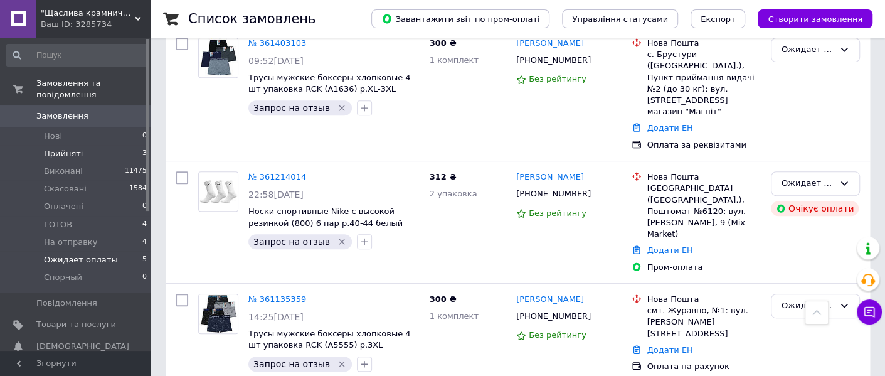
click at [107, 145] on li "Прийняті 3" at bounding box center [77, 154] width 154 height 18
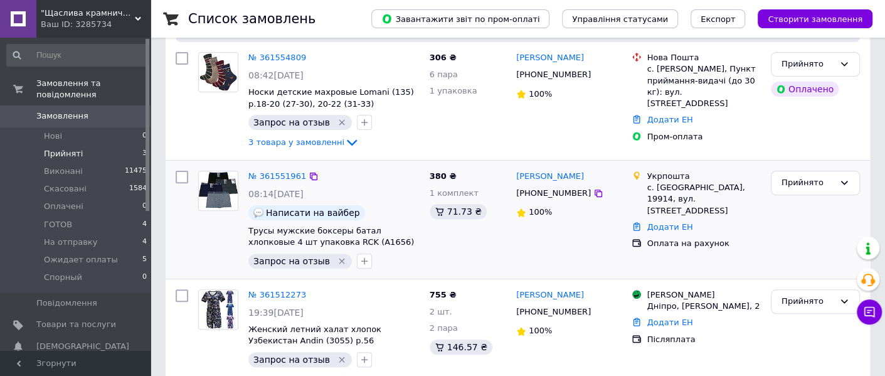
scroll to position [235, 0]
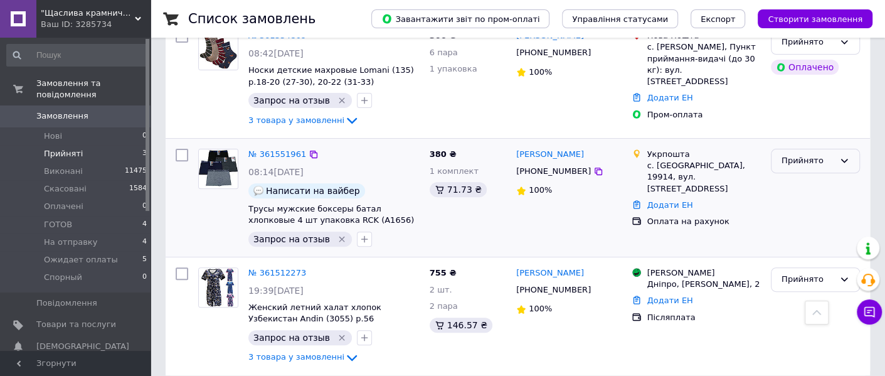
click at [789, 159] on div "Прийнято" at bounding box center [807, 160] width 53 height 13
click at [802, 243] on li "Ожидает оплаты" at bounding box center [815, 252] width 88 height 36
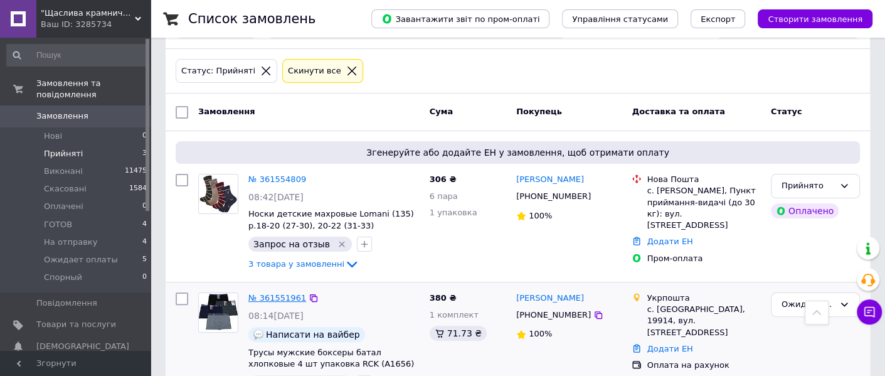
scroll to position [90, 0]
click at [98, 254] on span "Ожидает оплаты" at bounding box center [81, 259] width 74 height 11
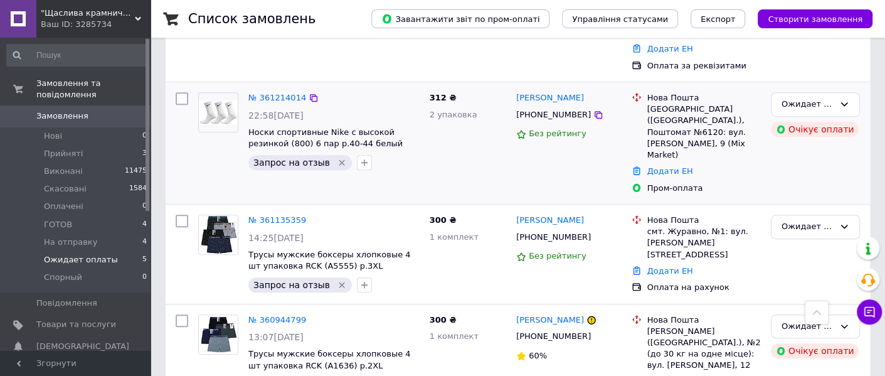
scroll to position [515, 0]
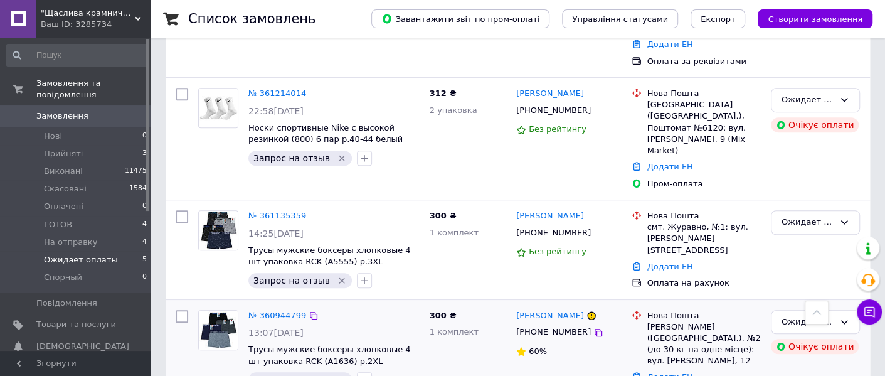
click at [337, 374] on icon "Видалити мітку" at bounding box center [342, 379] width 10 height 10
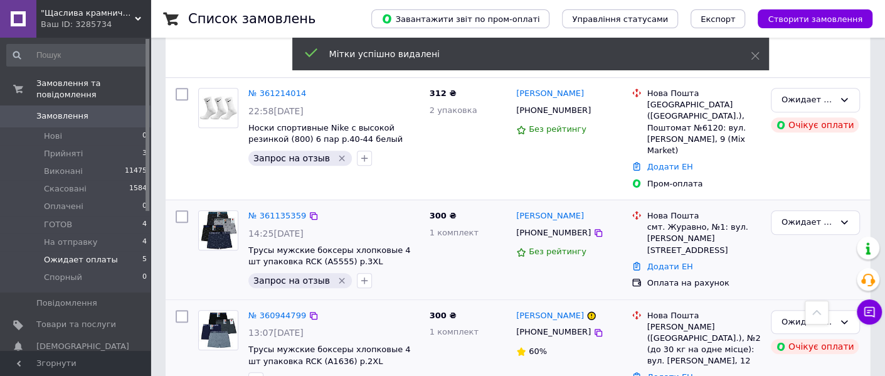
click at [337, 275] on icon "Видалити мітку" at bounding box center [342, 280] width 10 height 10
click at [337, 153] on icon "Видалити мітку" at bounding box center [342, 158] width 10 height 10
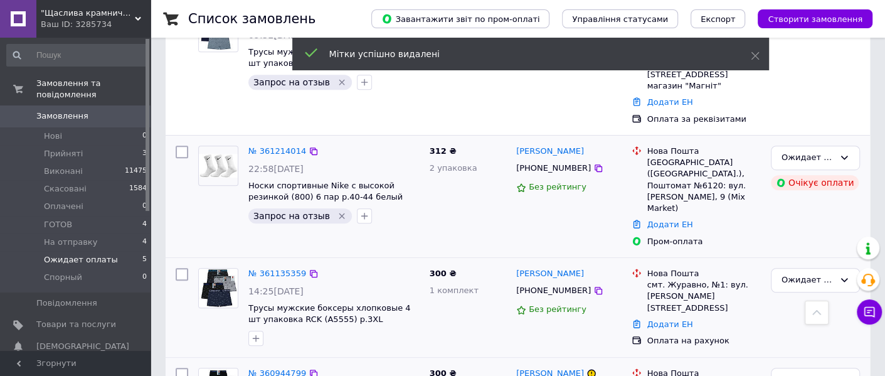
scroll to position [437, 0]
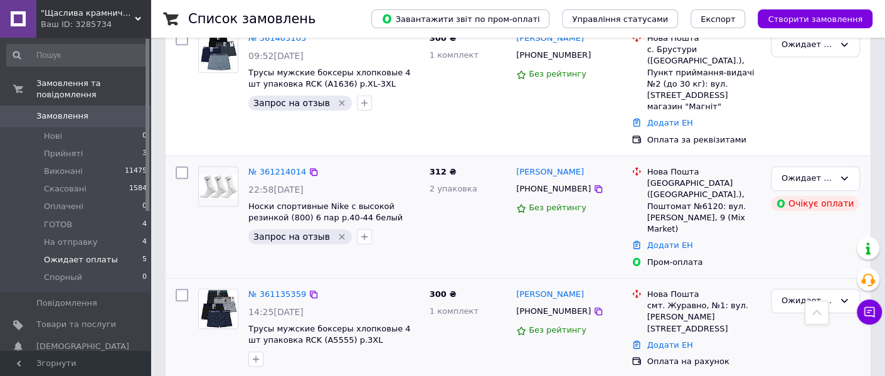
click at [337, 231] on icon "Видалити мітку" at bounding box center [342, 236] width 10 height 10
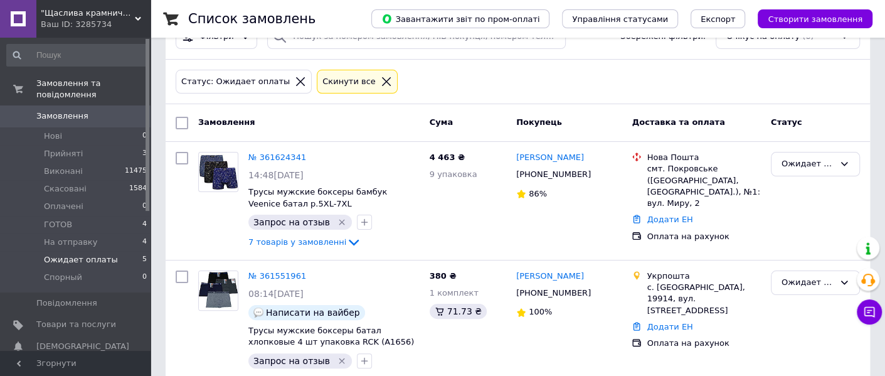
scroll to position [0, 0]
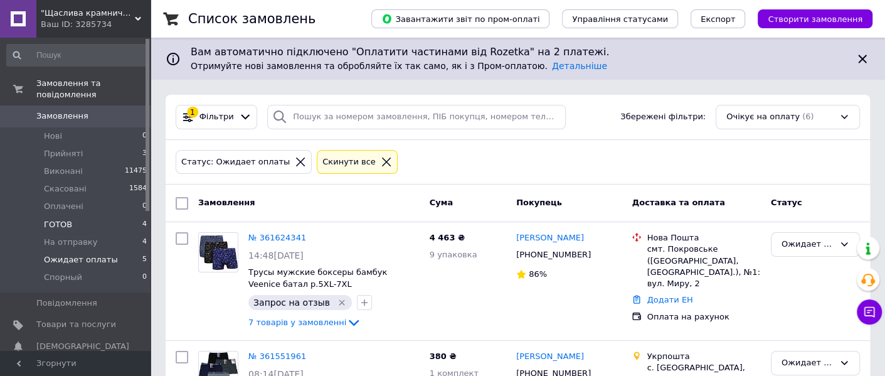
click at [73, 216] on li "ГОТОВ 4" at bounding box center [77, 225] width 154 height 18
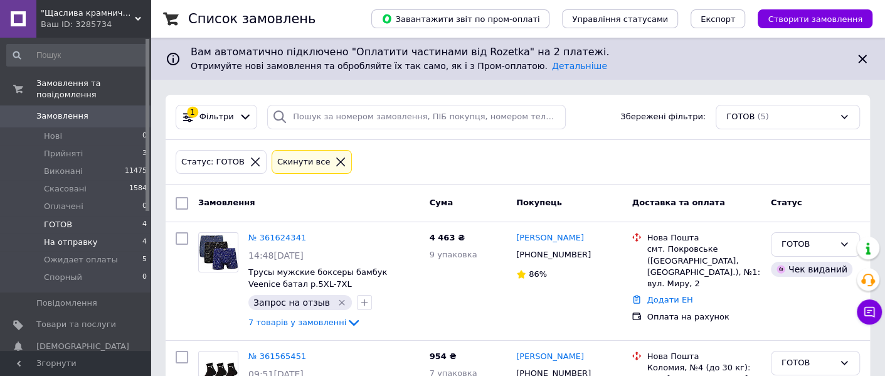
click at [93, 233] on li "На отправку 4" at bounding box center [77, 242] width 154 height 18
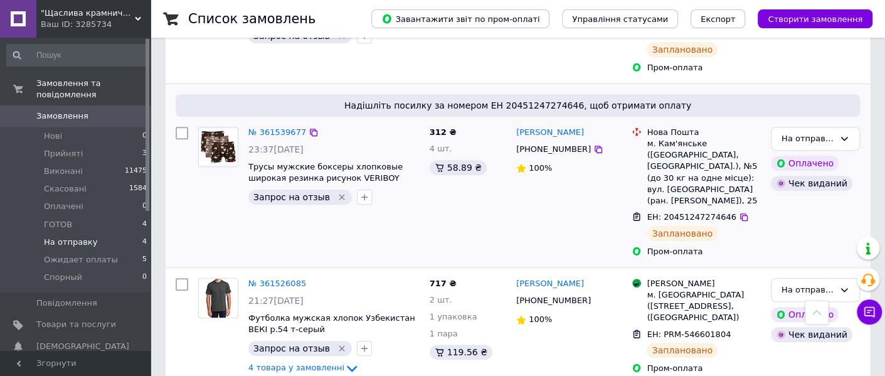
scroll to position [472, 0]
click at [84, 216] on li "ГОТОВ 4" at bounding box center [77, 225] width 154 height 18
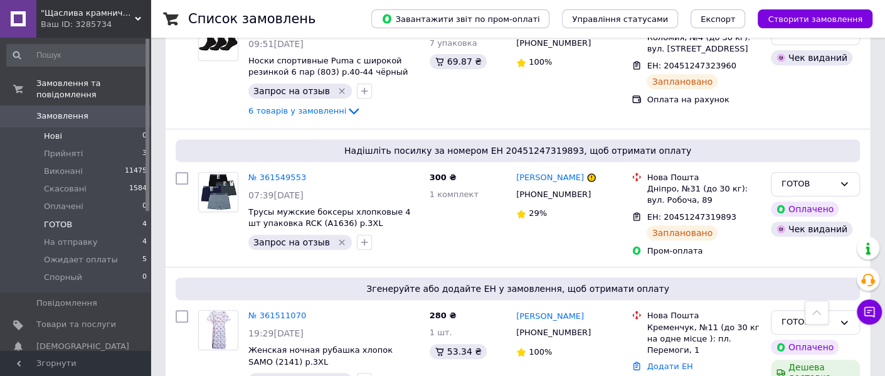
scroll to position [71, 0]
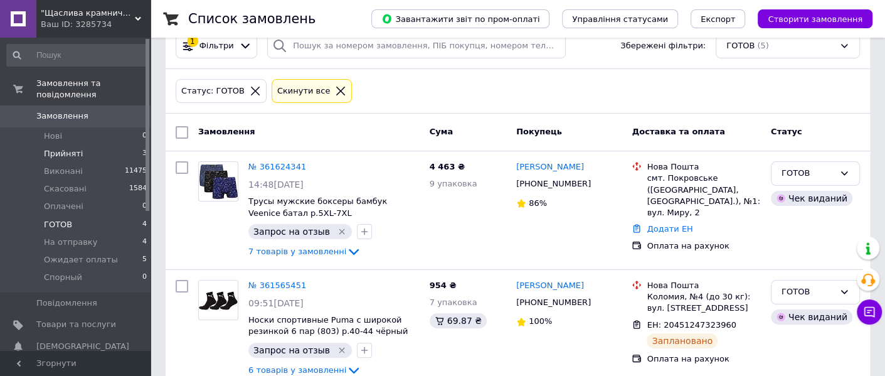
click at [115, 145] on li "Прийняті 3" at bounding box center [77, 154] width 154 height 18
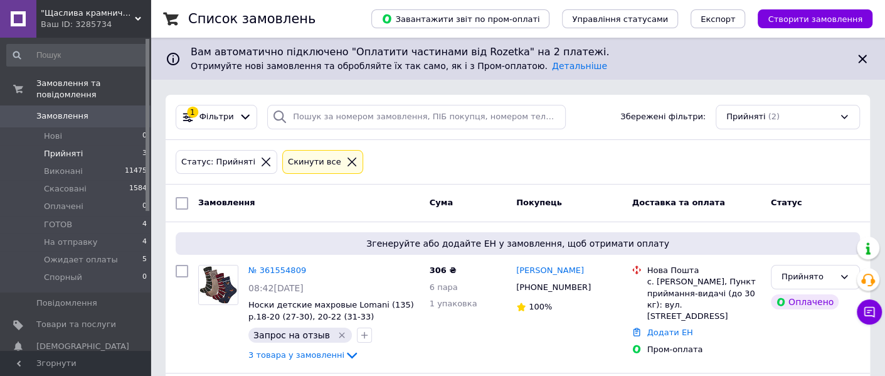
scroll to position [129, 0]
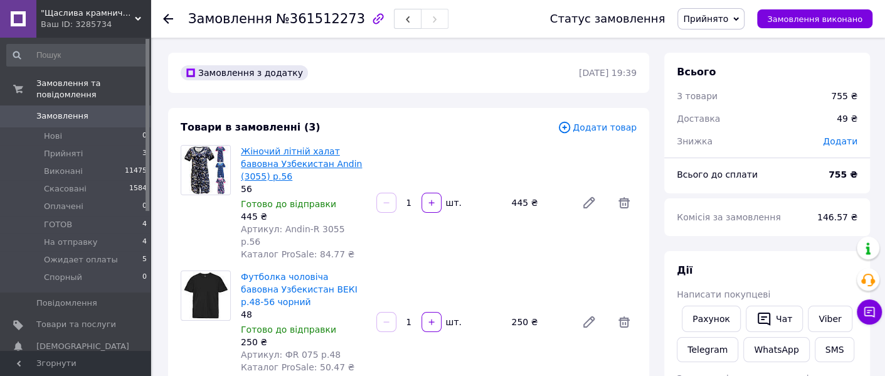
click at [289, 162] on link "Жіночий літній халат бавовна Узбекистан Andin (3055) р.56" at bounding box center [301, 163] width 121 height 35
click at [728, 14] on span "Прийнято" at bounding box center [705, 19] width 45 height 10
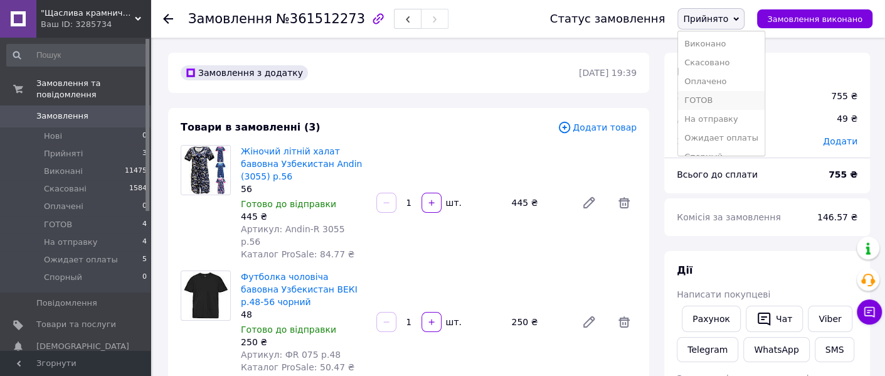
click at [729, 100] on li "ГОТОВ" at bounding box center [721, 100] width 87 height 19
click at [204, 172] on img at bounding box center [205, 170] width 49 height 49
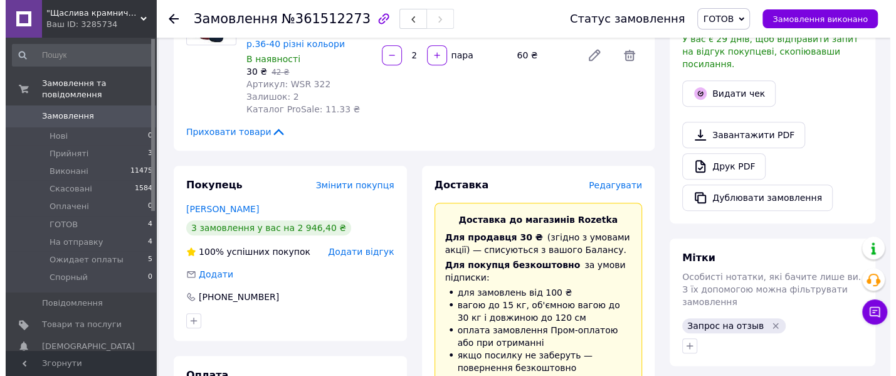
scroll to position [391, 0]
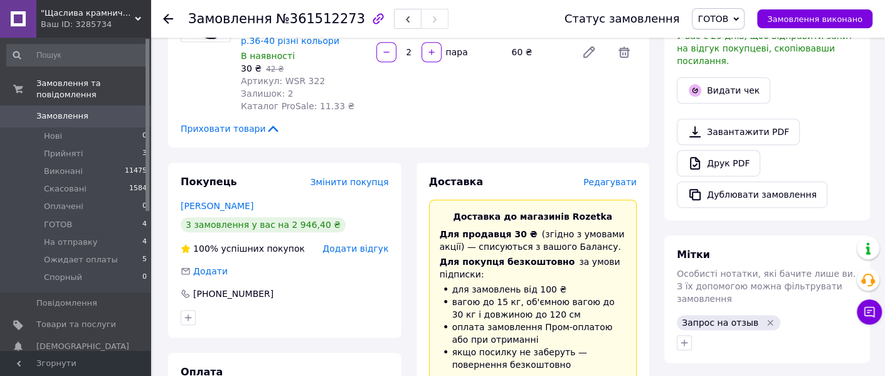
click at [623, 177] on span "Редагувати" at bounding box center [609, 182] width 53 height 10
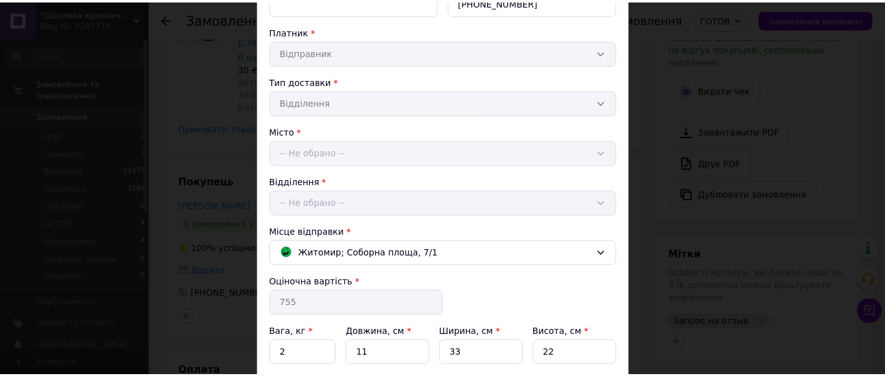
scroll to position [313, 0]
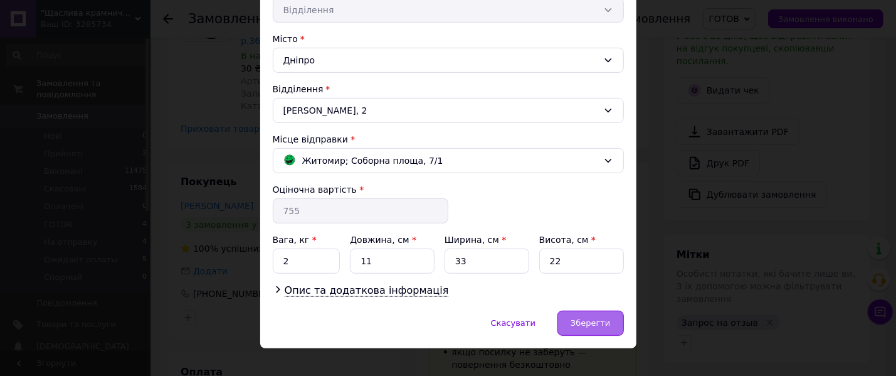
click at [583, 318] on span "Зберегти" at bounding box center [591, 322] width 40 height 9
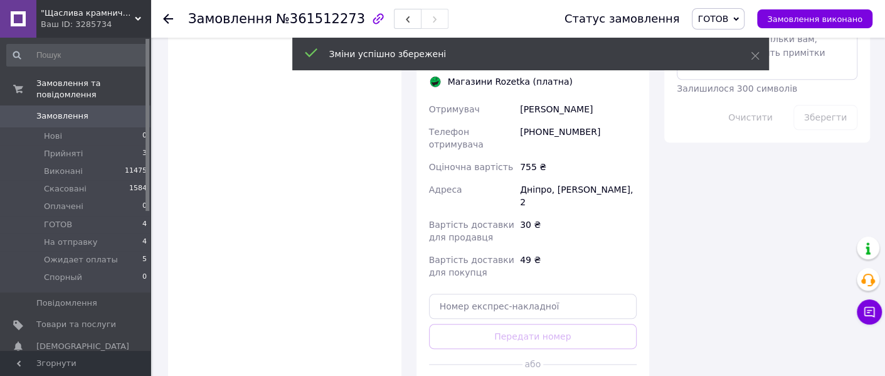
scroll to position [862, 0]
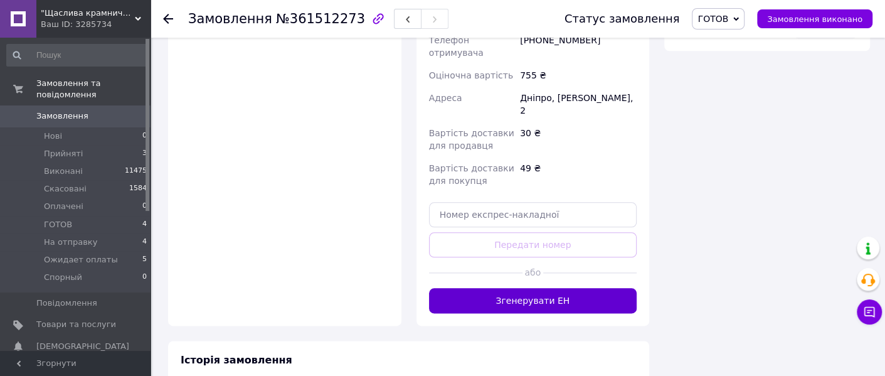
click at [490, 288] on button "Згенерувати ЕН" at bounding box center [533, 300] width 208 height 25
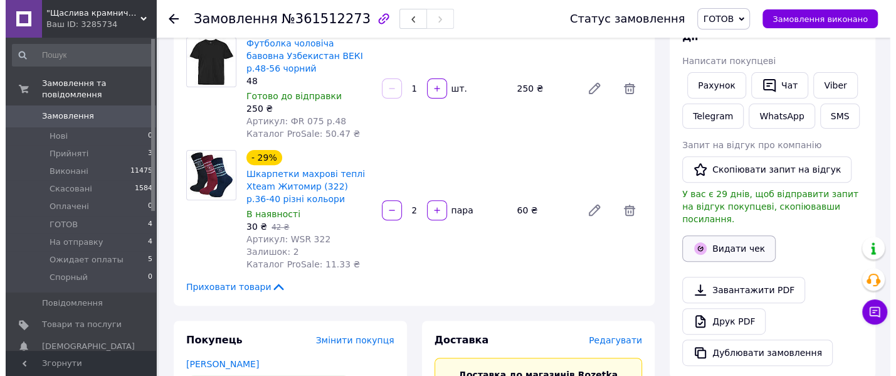
scroll to position [235, 0]
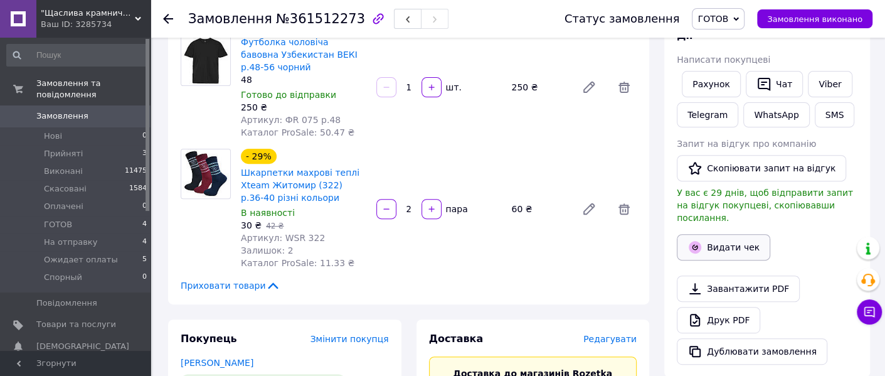
click at [752, 235] on button "Видати чек" at bounding box center [723, 247] width 93 height 26
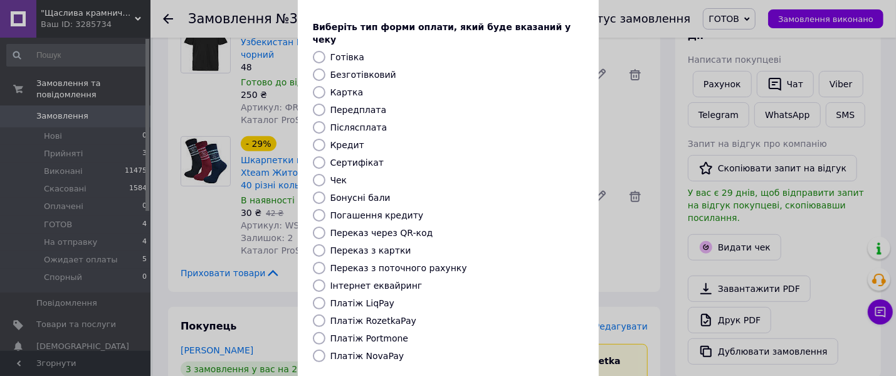
scroll to position [78, 0]
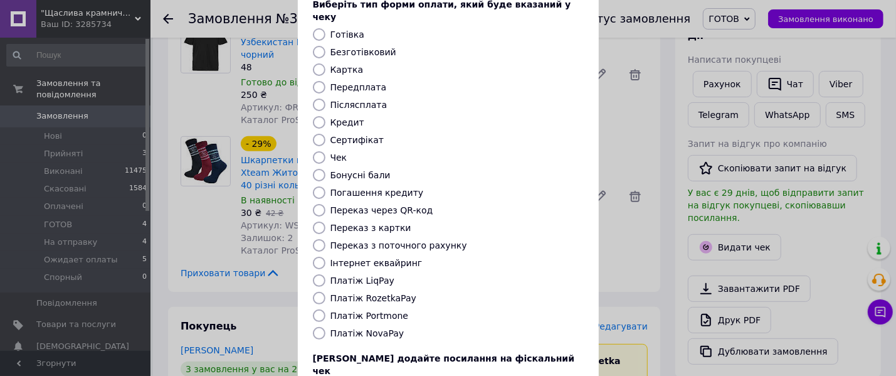
click at [384, 293] on label "Платіж RozetkaPay" at bounding box center [374, 298] width 86 height 10
click at [326, 292] on input "Платіж RozetkaPay" at bounding box center [319, 298] width 13 height 13
radio input "true"
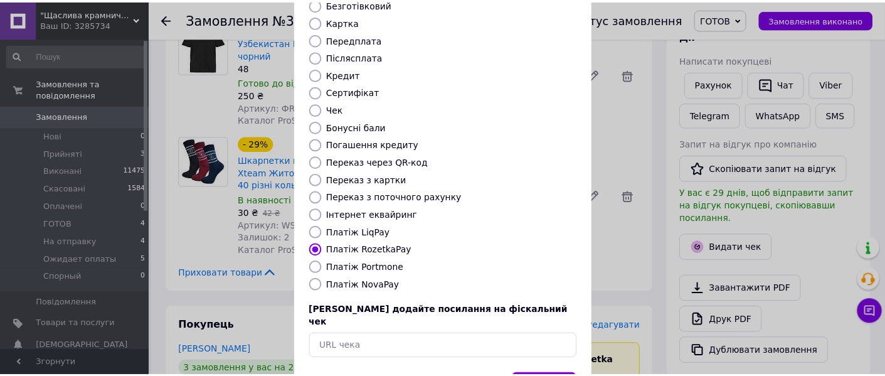
scroll to position [162, 0]
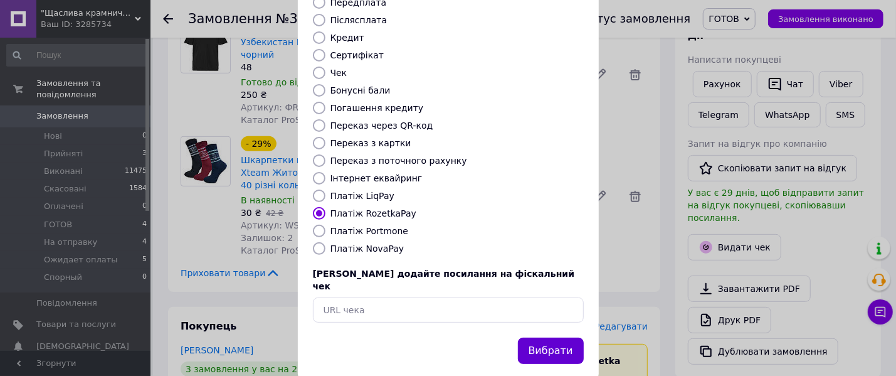
click at [558, 337] on button "Вибрати" at bounding box center [551, 350] width 66 height 27
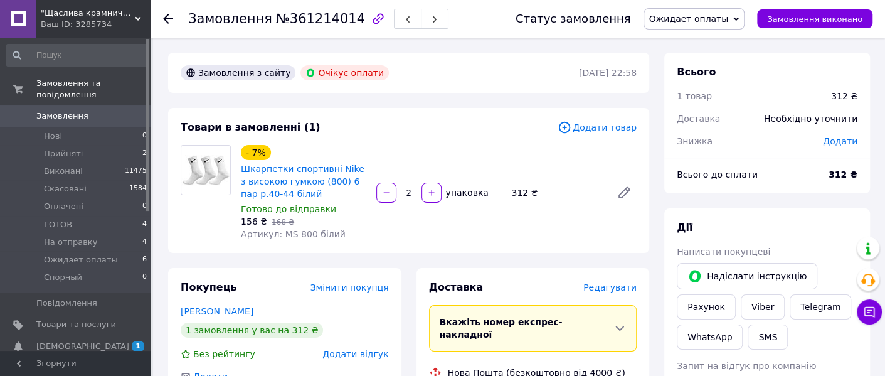
click at [719, 19] on span "Ожидает оплаты" at bounding box center [689, 19] width 80 height 10
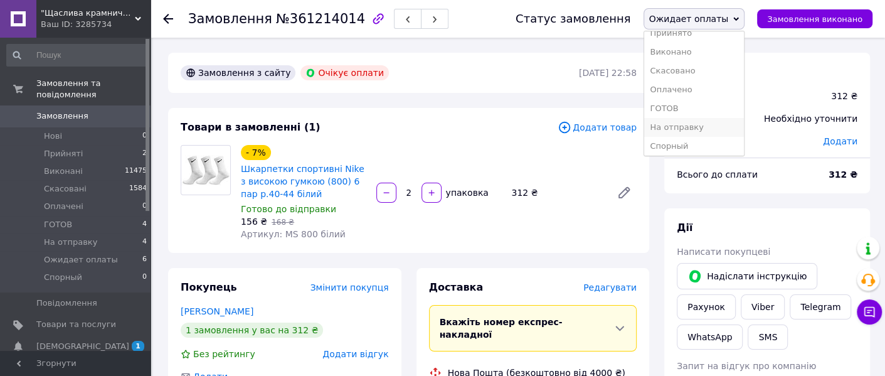
scroll to position [13, 0]
click at [697, 67] on li "Скасовано" at bounding box center [694, 68] width 100 height 19
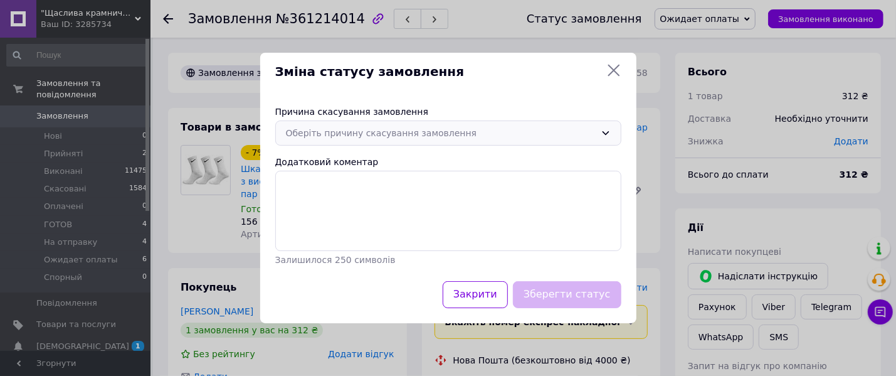
click at [483, 138] on div "Оберіть причину скасування замовлення" at bounding box center [441, 133] width 310 height 14
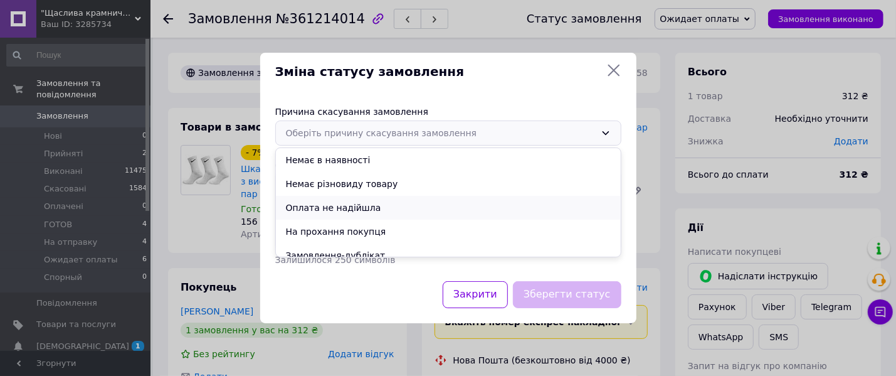
click at [359, 212] on li "Оплата не надійшла" at bounding box center [448, 208] width 345 height 24
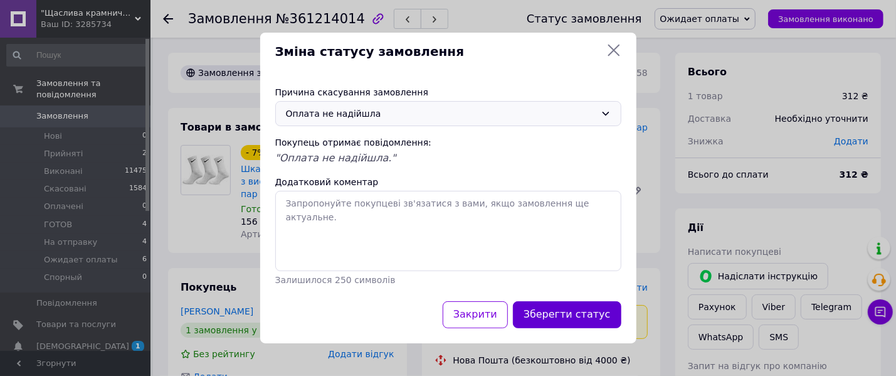
click at [574, 309] on button "Зберегти статус" at bounding box center [567, 314] width 109 height 27
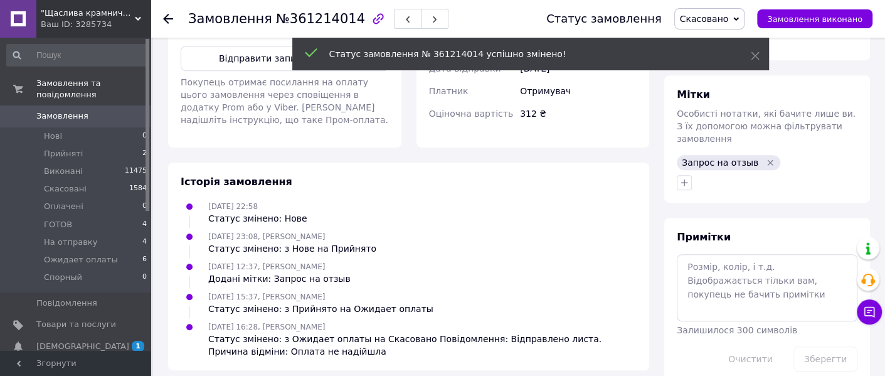
scroll to position [480, 0]
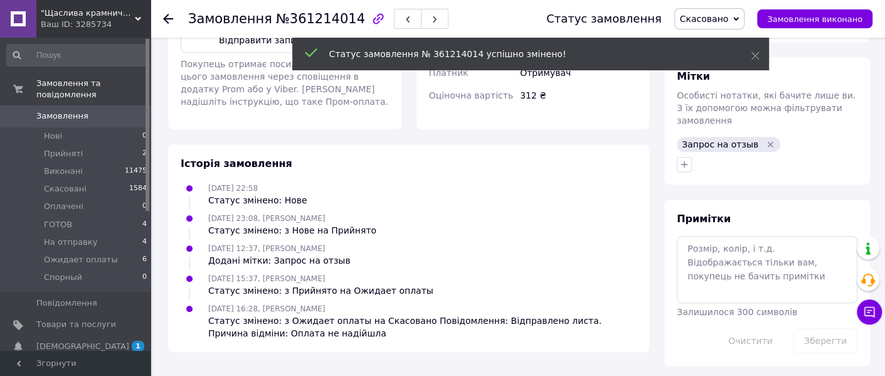
click at [765, 139] on icon "Видалити мітку" at bounding box center [770, 144] width 10 height 10
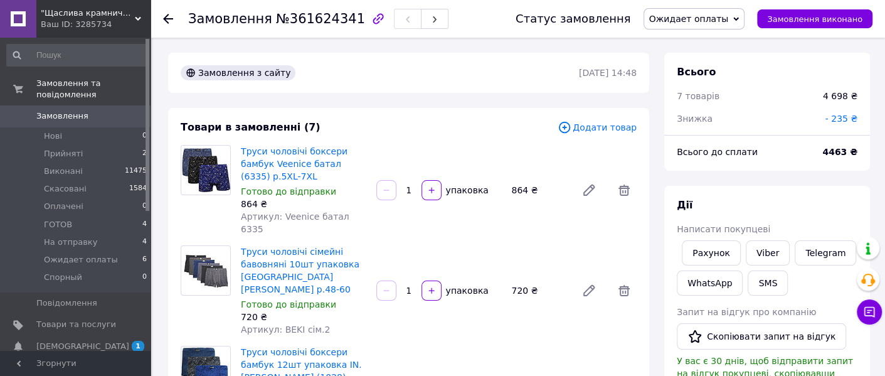
scroll to position [153, 0]
click at [702, 11] on span "Ожидает оплаты" at bounding box center [695, 18] width 102 height 21
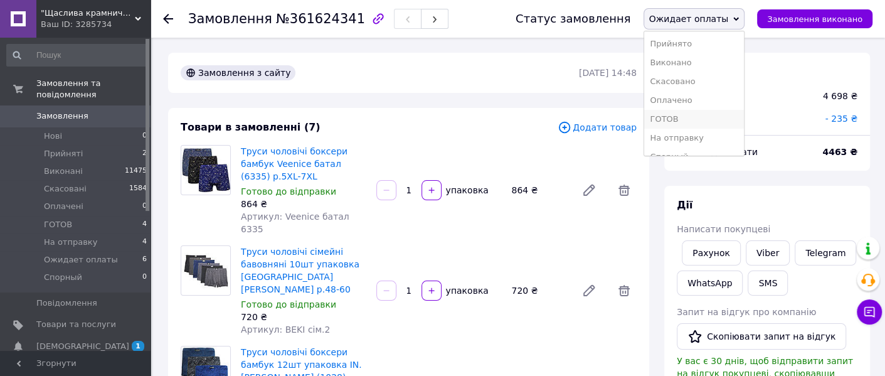
click at [699, 117] on li "ГОТОВ" at bounding box center [694, 119] width 100 height 19
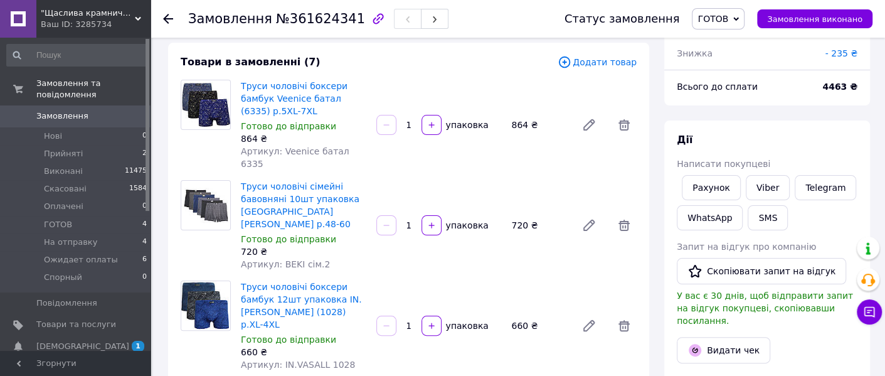
scroll to position [235, 0]
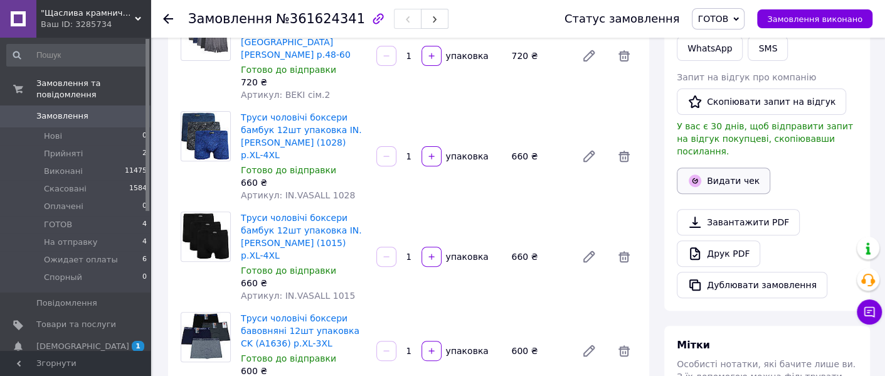
click at [722, 172] on button "Видати чек" at bounding box center [723, 180] width 93 height 26
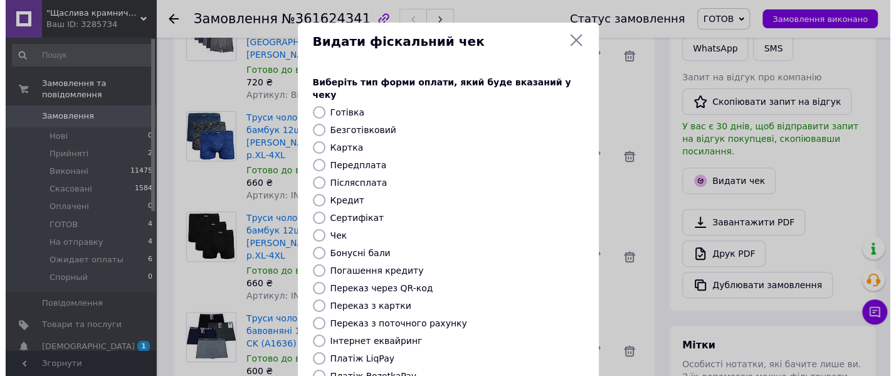
scroll to position [140, 0]
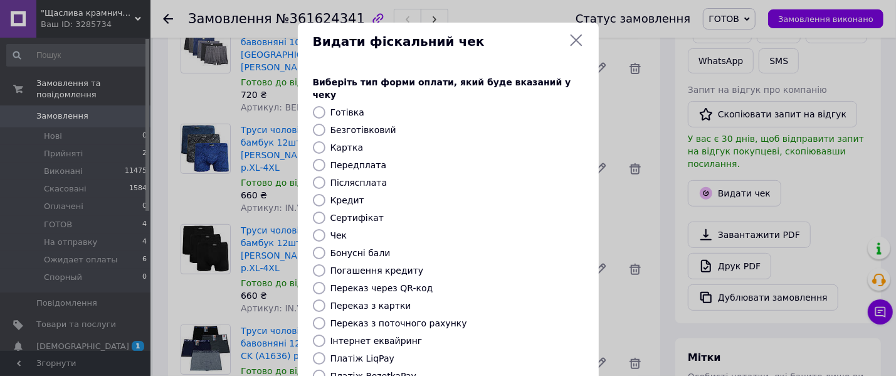
click at [368, 125] on label "Безготівковий" at bounding box center [364, 130] width 66 height 10
click at [326, 124] on input "Безготівковий" at bounding box center [319, 130] width 13 height 13
radio input "true"
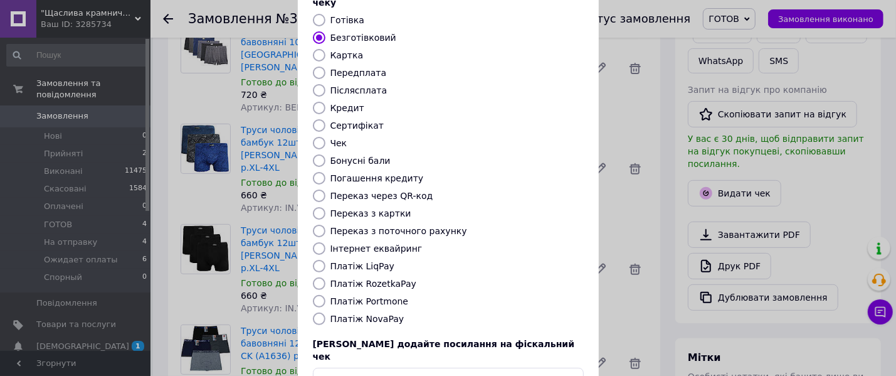
scroll to position [162, 0]
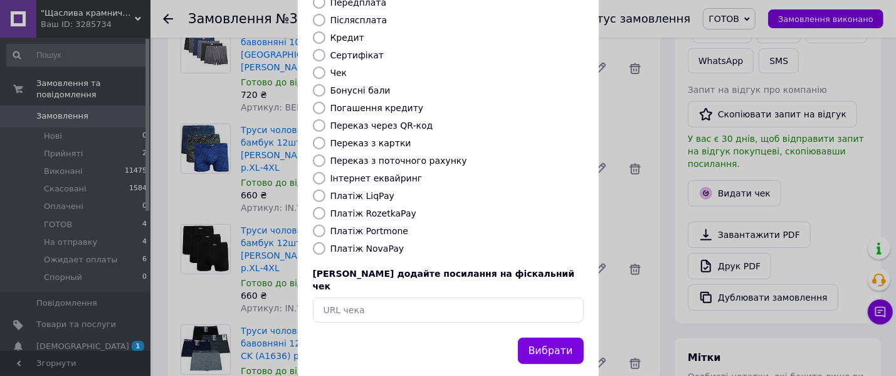
drag, startPoint x: 548, startPoint y: 322, endPoint x: 546, endPoint y: 313, distance: 9.0
click at [548, 337] on button "Вибрати" at bounding box center [551, 350] width 66 height 27
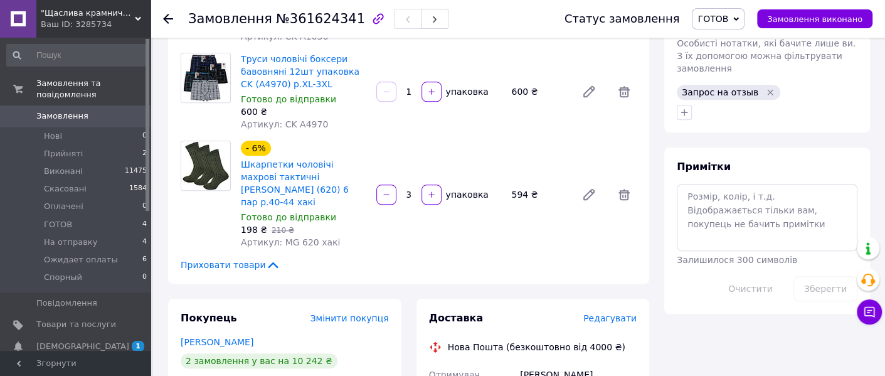
scroll to position [548, 0]
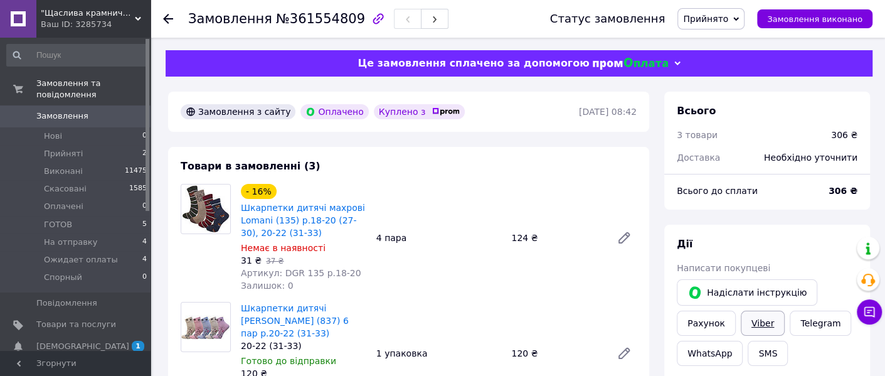
click at [763, 326] on link "Viber" at bounding box center [763, 322] width 44 height 25
click at [723, 16] on span "Прийнято" at bounding box center [705, 19] width 45 height 10
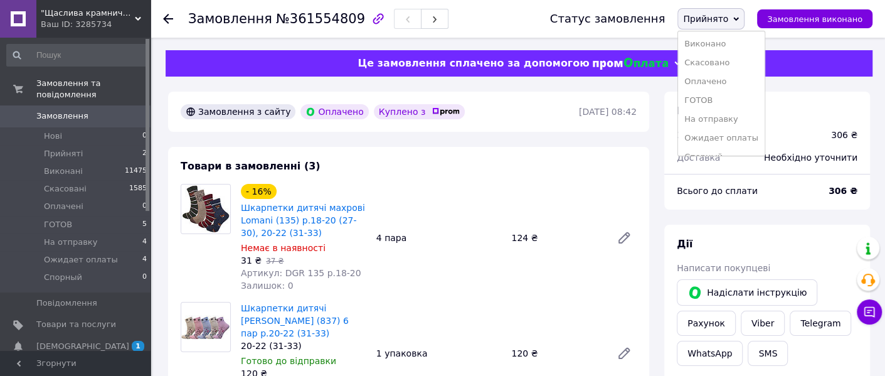
click at [719, 100] on li "ГОТОВ" at bounding box center [721, 100] width 87 height 19
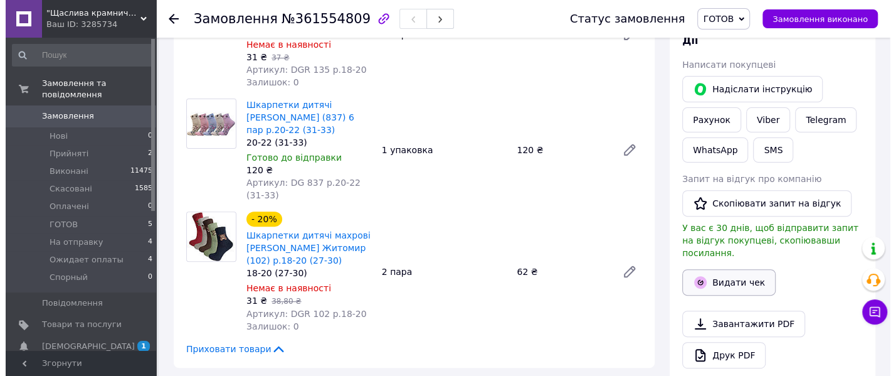
scroll to position [235, 0]
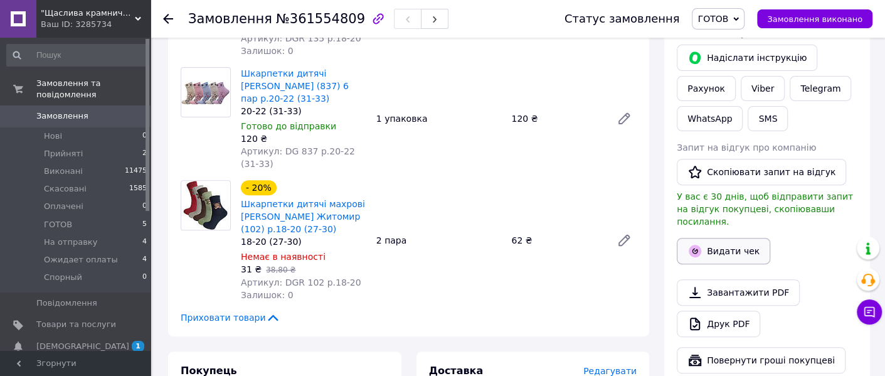
click at [696, 248] on icon "button" at bounding box center [695, 251] width 6 height 6
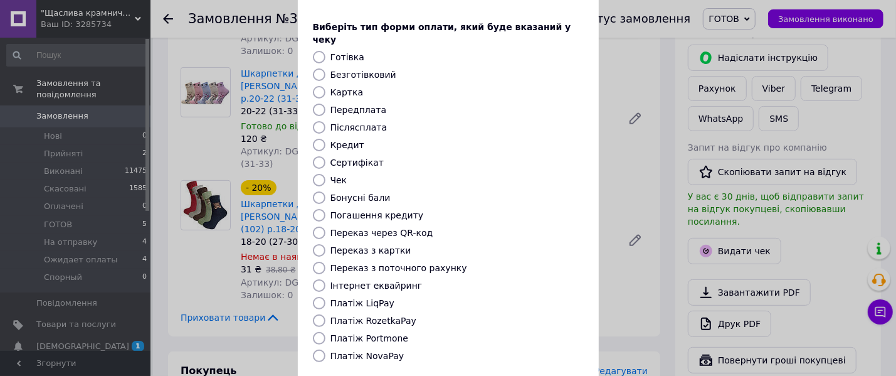
scroll to position [78, 0]
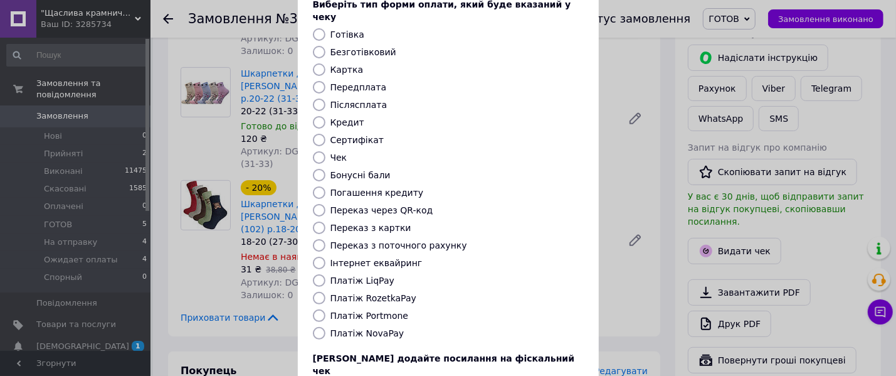
click at [375, 293] on label "Платіж RozetkaPay" at bounding box center [374, 298] width 86 height 10
click at [326, 292] on input "Платіж RozetkaPay" at bounding box center [319, 298] width 13 height 13
radio input "true"
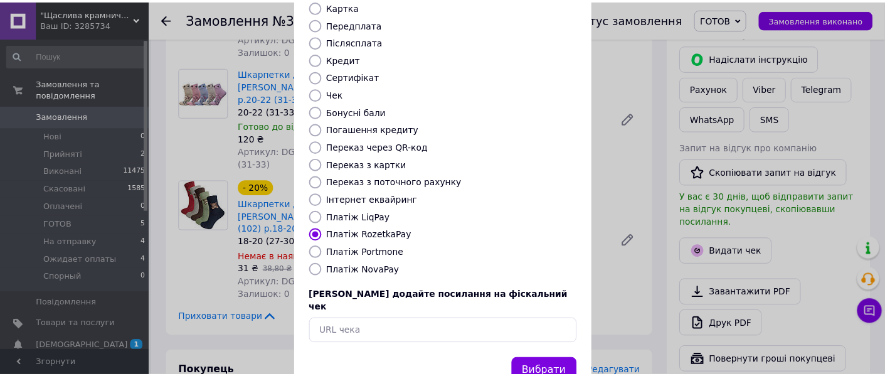
scroll to position [162, 0]
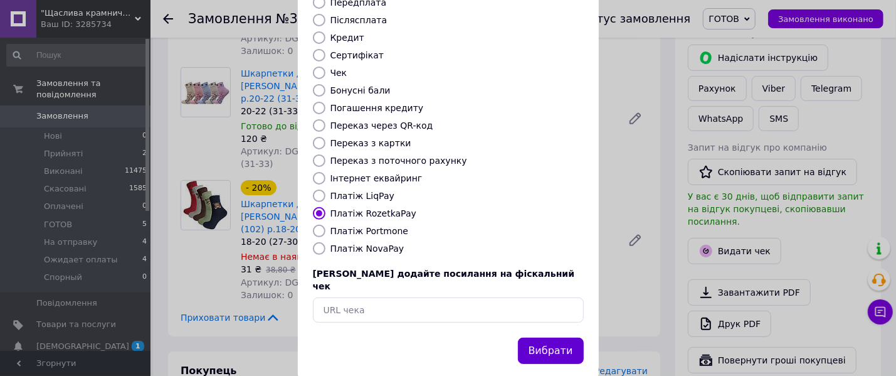
click at [534, 337] on button "Вибрати" at bounding box center [551, 350] width 66 height 27
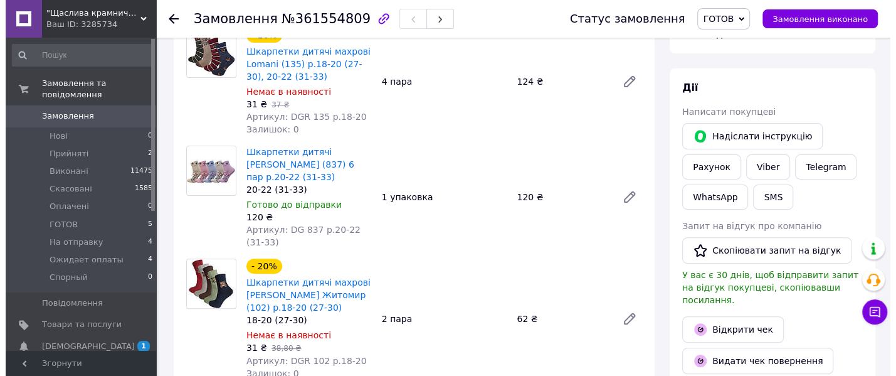
scroll to position [470, 0]
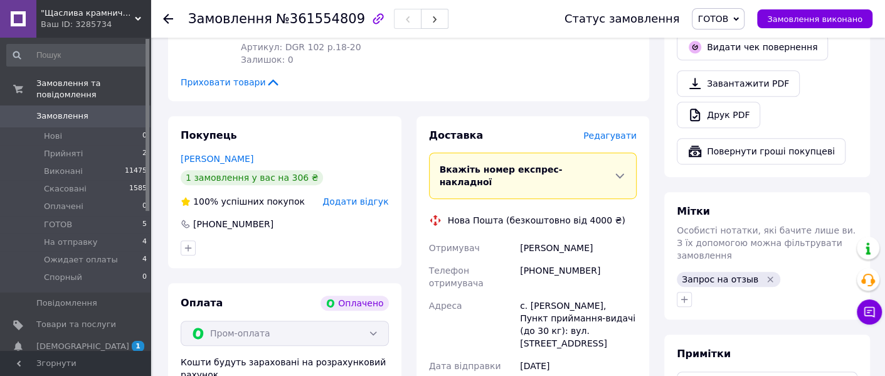
click at [616, 138] on span "Редагувати" at bounding box center [609, 135] width 53 height 10
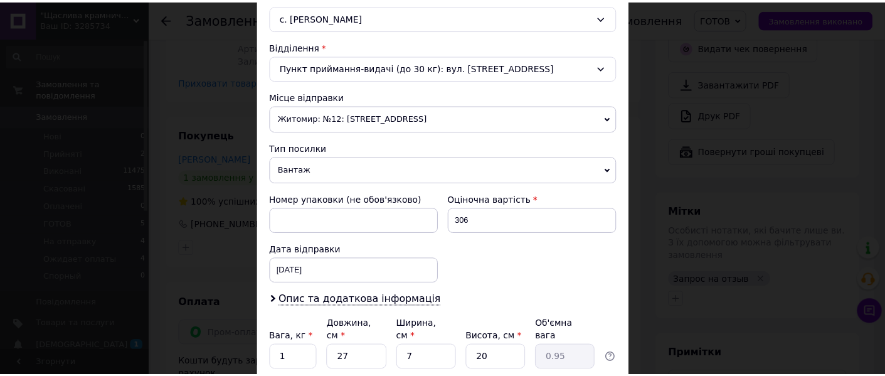
scroll to position [453, 0]
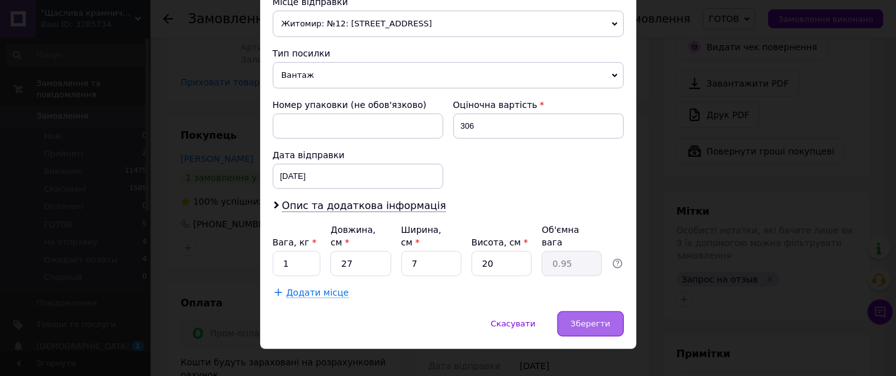
click at [574, 311] on div "Зберегти" at bounding box center [591, 323] width 66 height 25
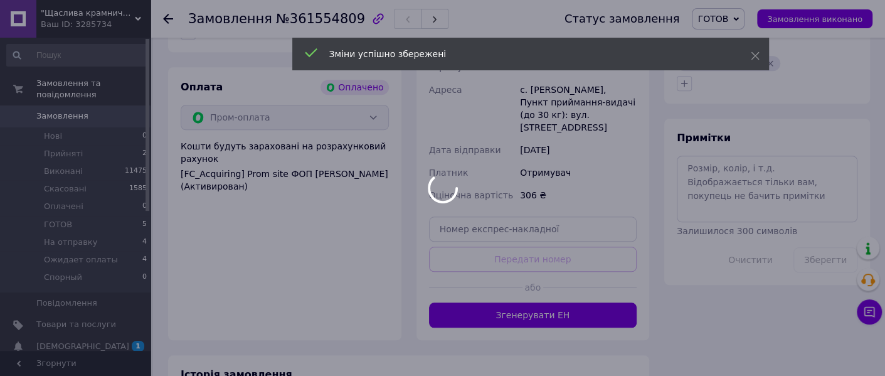
scroll to position [783, 0]
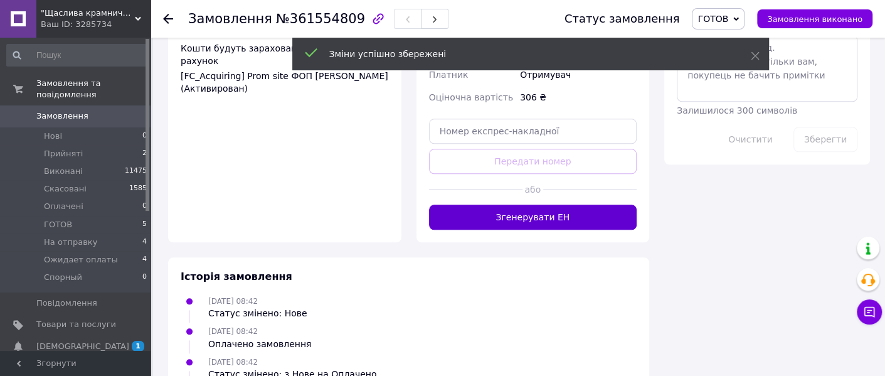
click at [492, 204] on button "Згенерувати ЕН" at bounding box center [533, 216] width 208 height 25
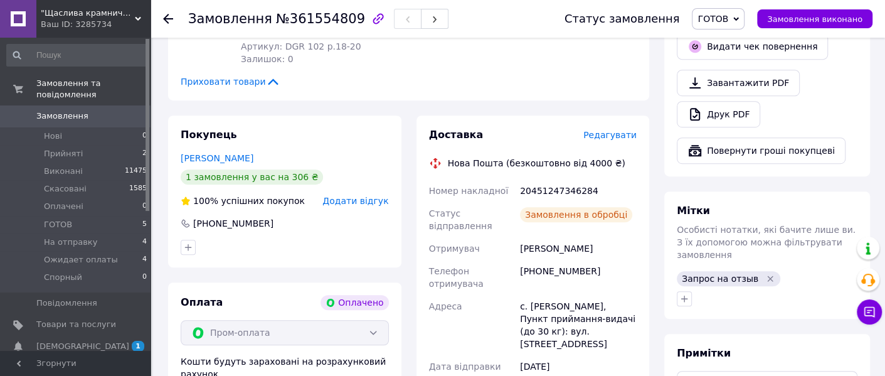
scroll to position [470, 0]
